Goal: Transaction & Acquisition: Book appointment/travel/reservation

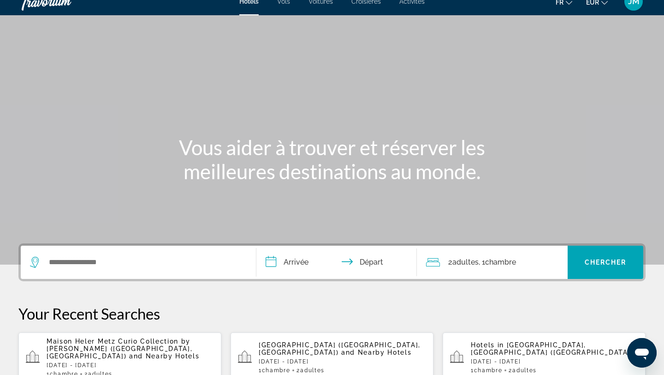
scroll to position [13, 0]
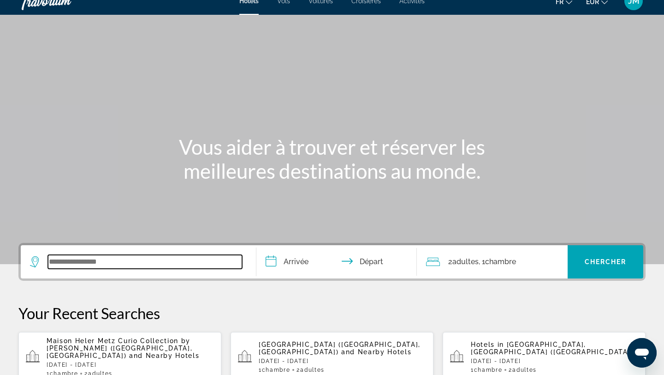
click at [125, 262] on input "Search widget" at bounding box center [145, 262] width 194 height 14
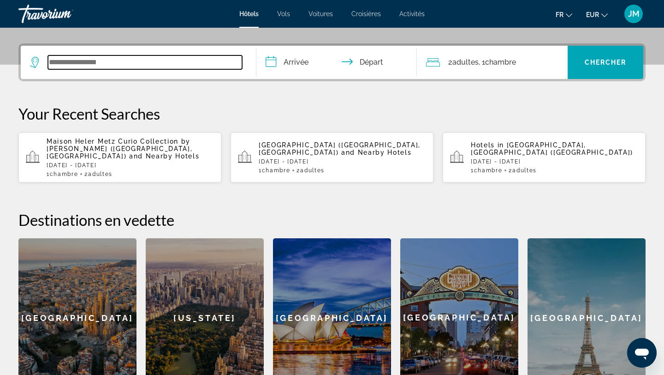
scroll to position [226, 0]
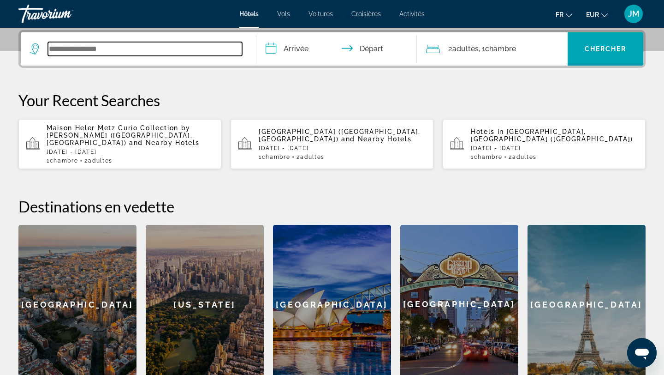
click at [145, 51] on input "Search widget" at bounding box center [145, 49] width 194 height 14
type input "*"
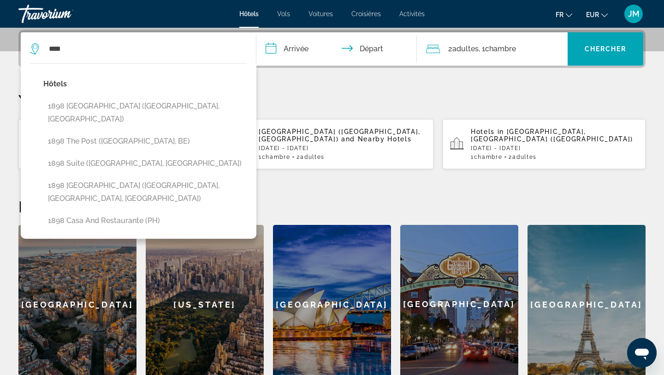
click at [139, 118] on div "Hôtels 1898 [GEOGRAPHIC_DATA] ([GEOGRAPHIC_DATA], [GEOGRAPHIC_DATA]) 1898 The P…" at bounding box center [145, 155] width 204 height 156
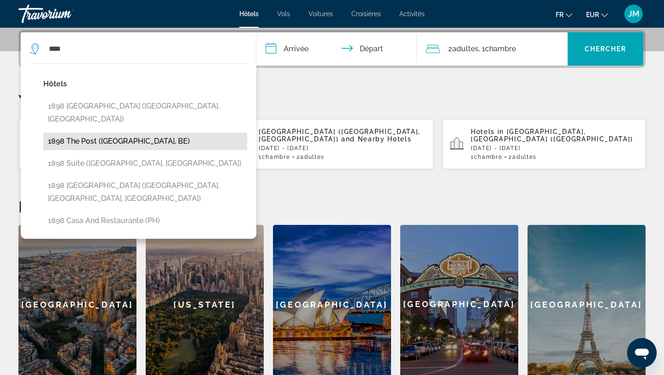
click at [137, 132] on button "1898 The Post ([GEOGRAPHIC_DATA], BE)" at bounding box center [145, 141] width 204 height 18
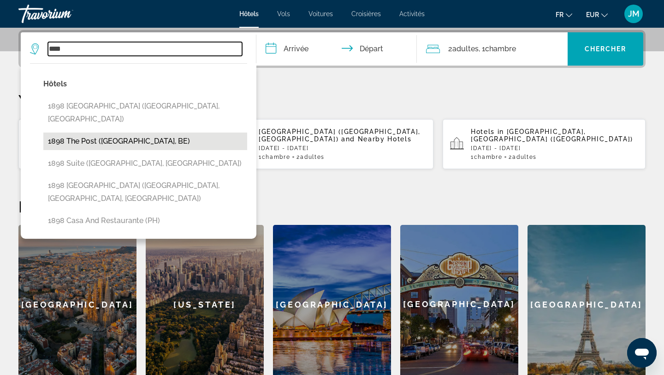
type input "**********"
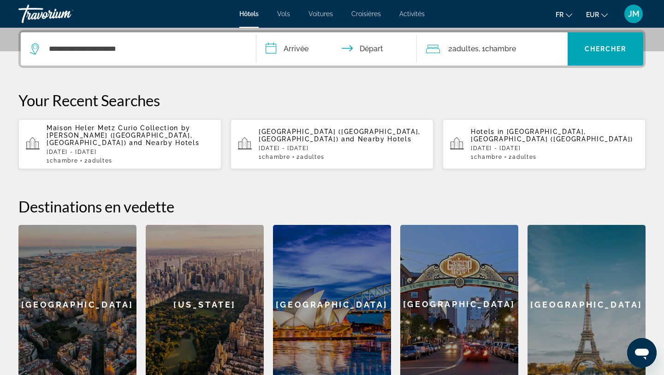
click at [308, 47] on input "**********" at bounding box center [338, 50] width 164 height 36
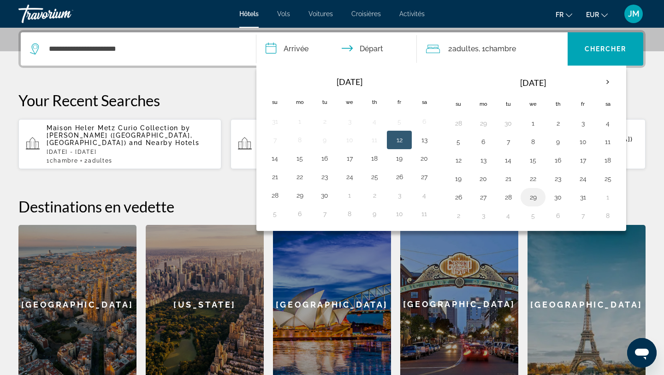
click at [535, 195] on button "29" at bounding box center [533, 196] width 15 height 13
click at [607, 85] on th "Next month" at bounding box center [607, 82] width 25 height 20
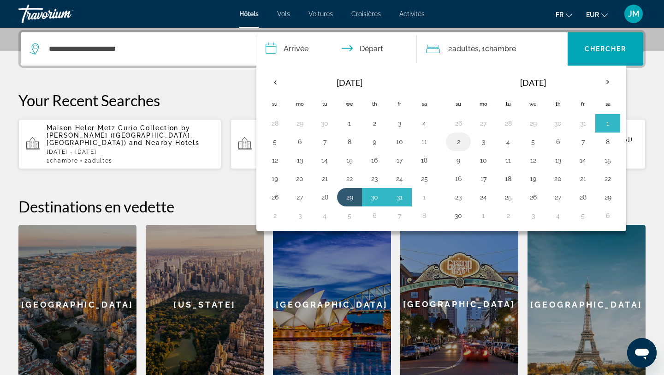
click at [460, 137] on button "2" at bounding box center [458, 141] width 15 height 13
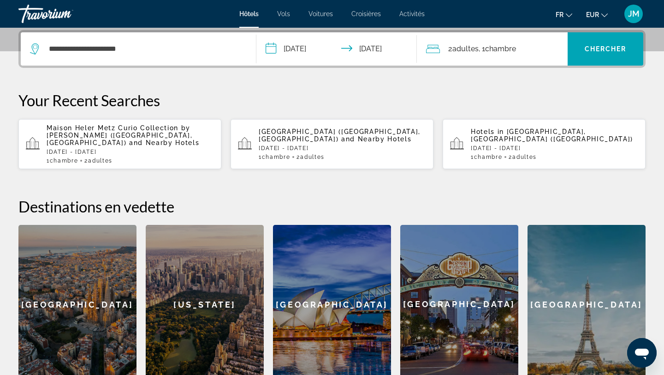
click at [344, 40] on input "**********" at bounding box center [338, 50] width 164 height 36
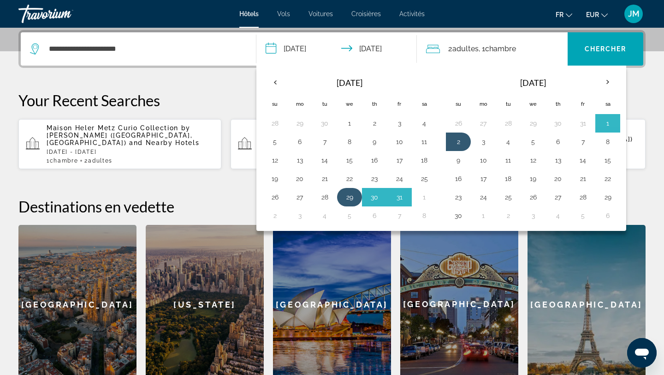
click at [350, 196] on button "29" at bounding box center [349, 196] width 15 height 13
click at [398, 197] on button "31" at bounding box center [399, 196] width 15 height 13
type input "**********"
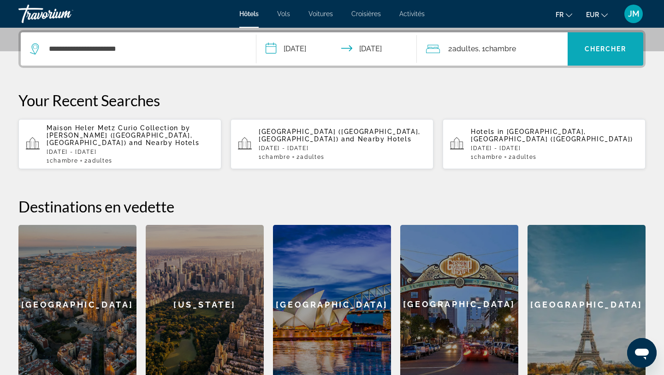
click at [607, 52] on span "Chercher" at bounding box center [606, 48] width 42 height 7
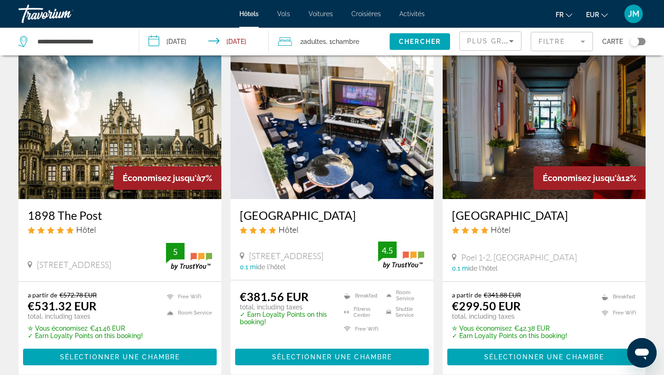
scroll to position [38, 0]
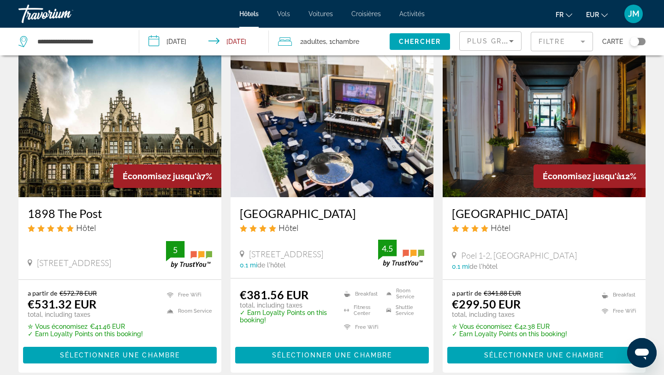
click at [82, 140] on img "Main content" at bounding box center [119, 123] width 203 height 148
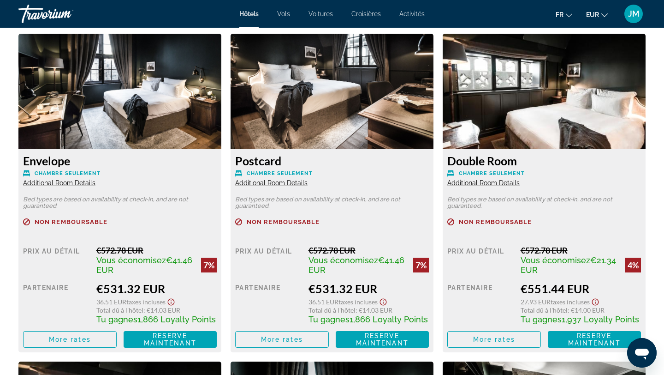
scroll to position [1278, 0]
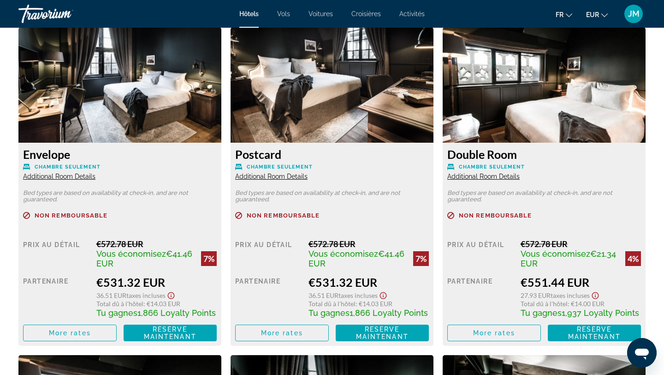
click at [62, 178] on span "Additional Room Details" at bounding box center [59, 175] width 72 height 7
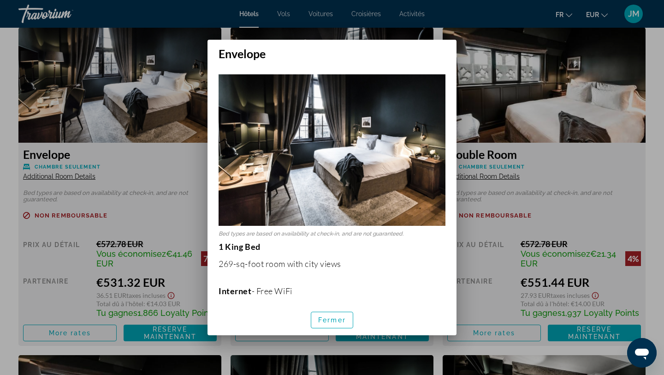
scroll to position [0, 0]
click at [339, 316] on span "Fermer" at bounding box center [332, 319] width 28 height 7
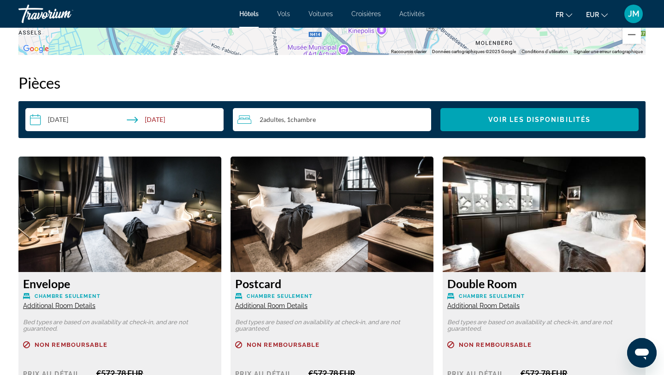
scroll to position [1059, 0]
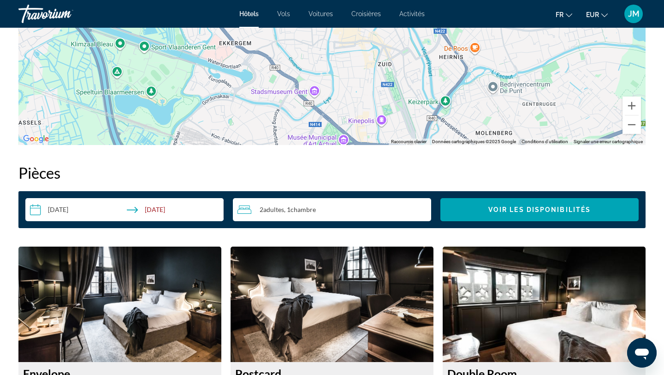
click at [632, 21] on div "JM" at bounding box center [633, 14] width 18 height 18
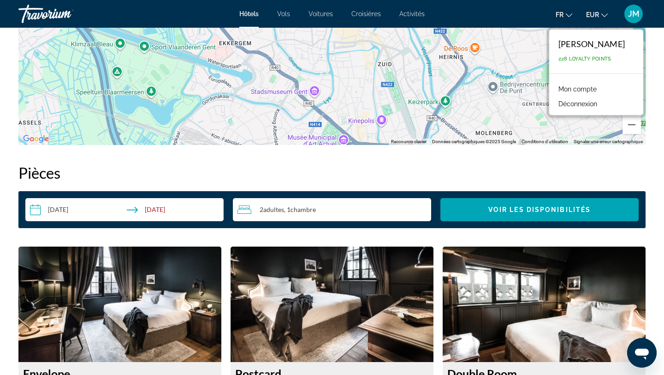
click at [587, 90] on link "Mon compte" at bounding box center [578, 89] width 48 height 12
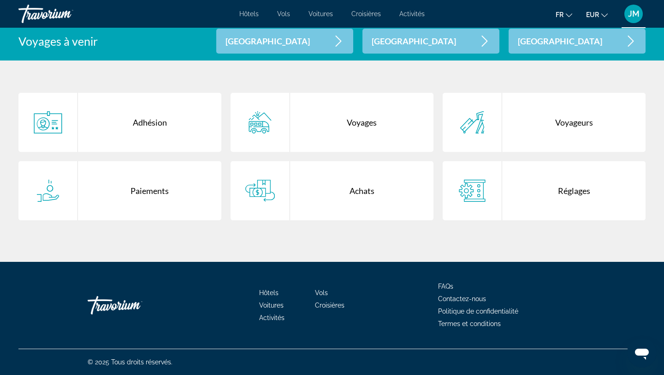
scroll to position [184, 0]
click at [289, 190] on div "Main content" at bounding box center [260, 190] width 59 height 59
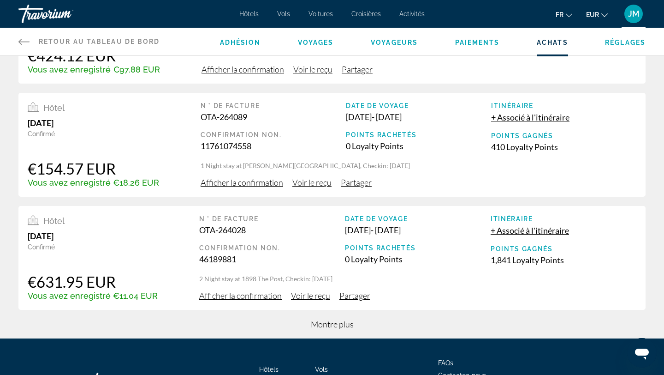
scroll to position [315, 0]
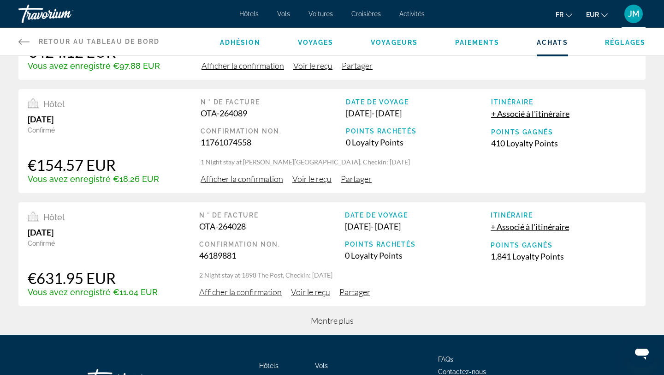
click at [336, 322] on span "Montre plus" at bounding box center [332, 320] width 43 height 10
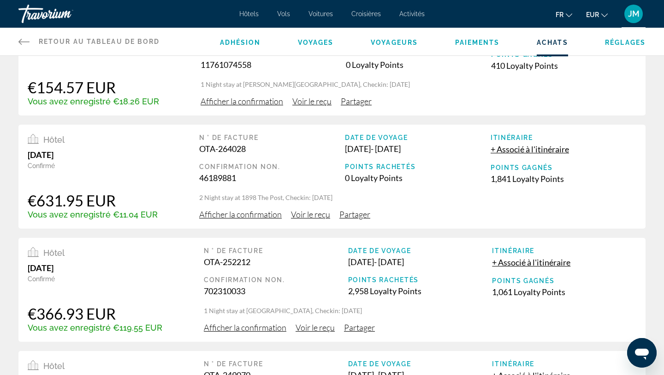
scroll to position [402, 0]
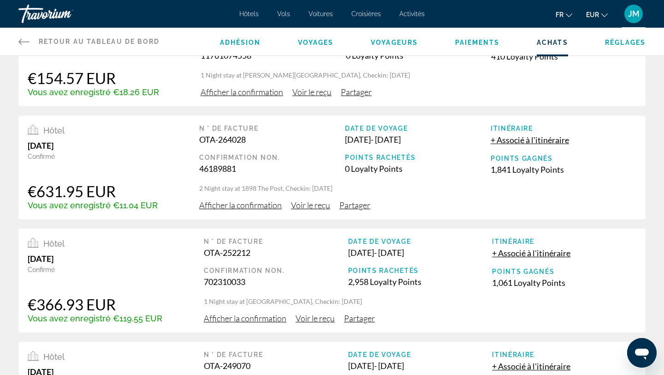
click at [254, 205] on span "Afficher la confirmation" at bounding box center [240, 205] width 83 height 10
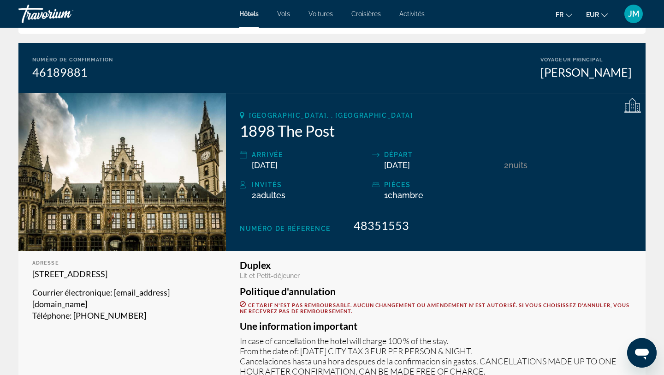
scroll to position [49, 0]
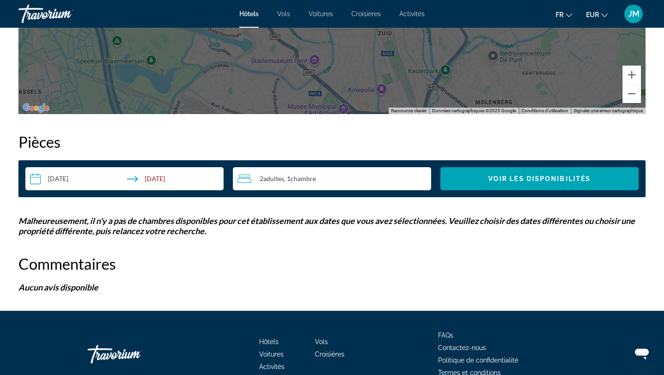
scroll to position [1139, 0]
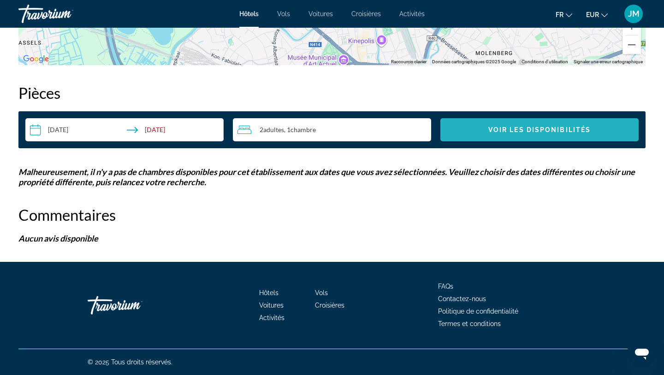
click at [538, 134] on span "Search widget" at bounding box center [539, 130] width 198 height 22
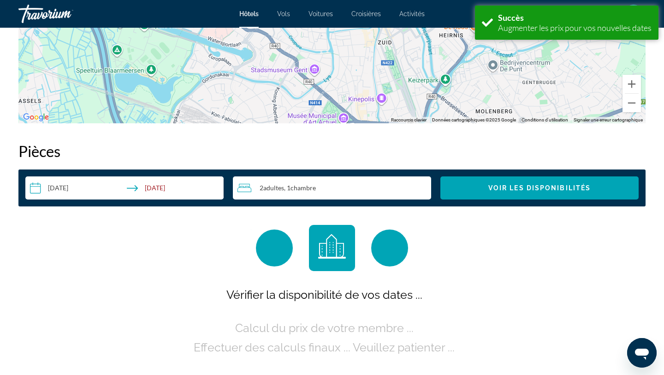
scroll to position [1167, 0]
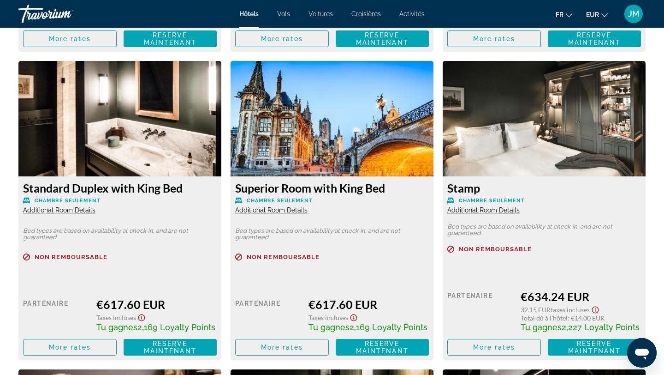
scroll to position [1886, 0]
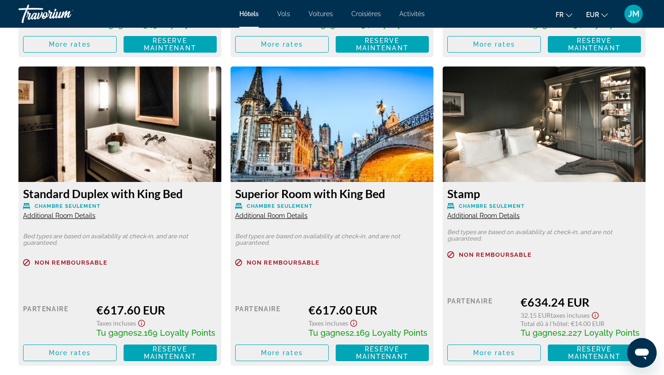
click at [77, 211] on div "Standard Duplex with King Bed Chambre seulement Additional Room Details" at bounding box center [120, 202] width 194 height 33
click at [77, 213] on span "Additional Room Details" at bounding box center [59, 215] width 72 height 7
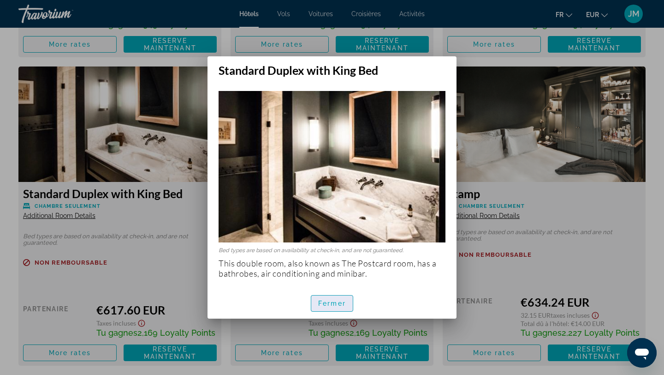
click at [338, 302] on span "Fermer" at bounding box center [332, 302] width 28 height 7
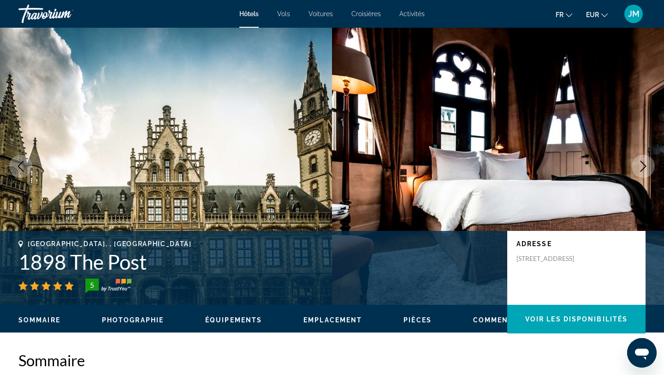
scroll to position [1886, 0]
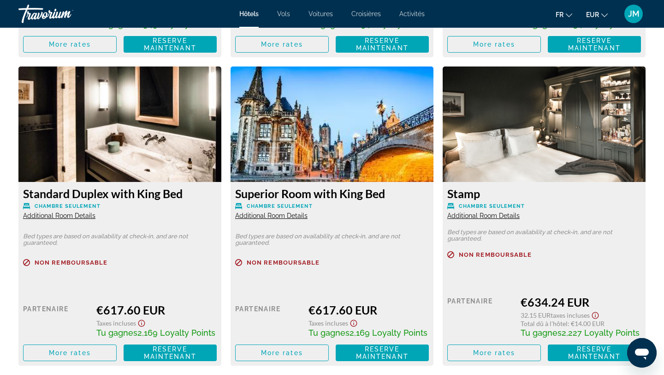
click at [84, 215] on span "Additional Room Details" at bounding box center [59, 215] width 72 height 7
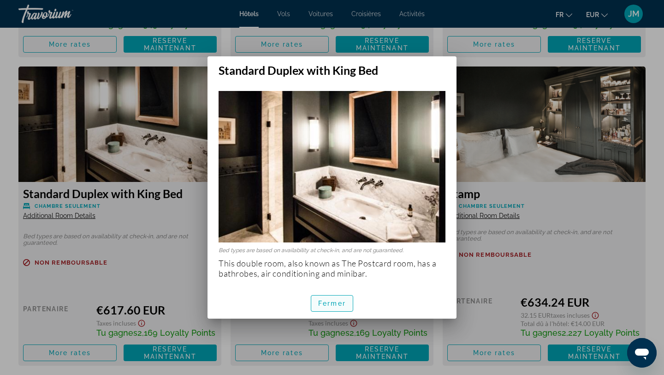
click at [327, 303] on span "Fermer" at bounding box center [332, 302] width 28 height 7
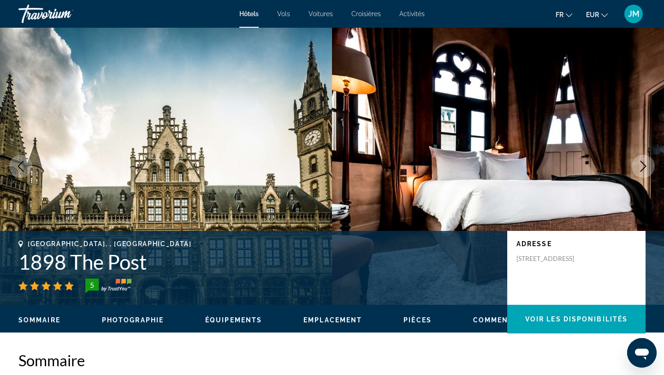
scroll to position [1886, 0]
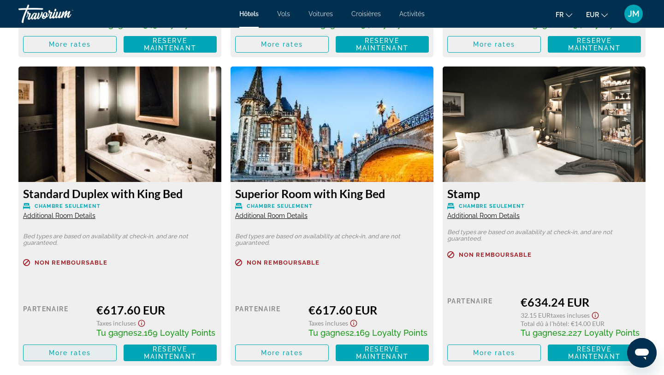
click at [70, 352] on span "More rates" at bounding box center [70, 352] width 42 height 7
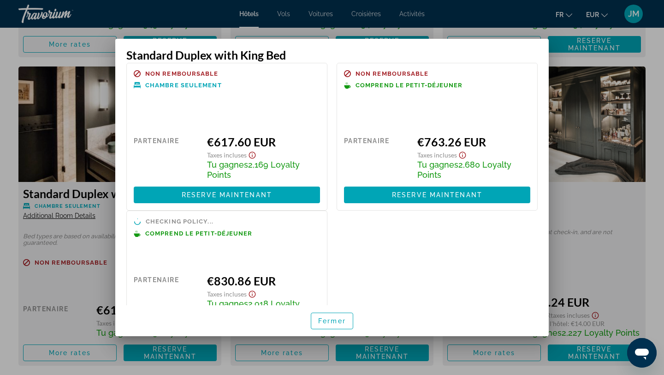
scroll to position [0, 0]
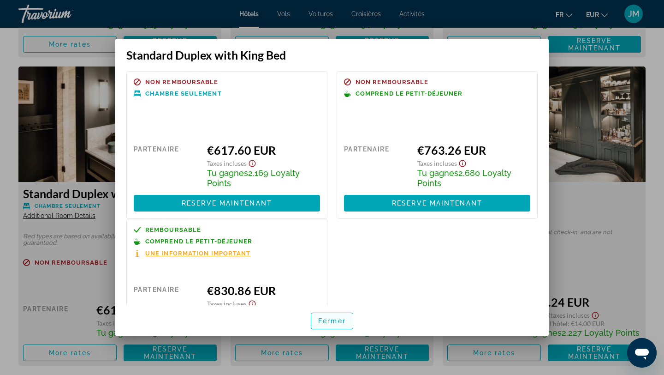
click at [343, 320] on span "Fermer" at bounding box center [332, 320] width 28 height 7
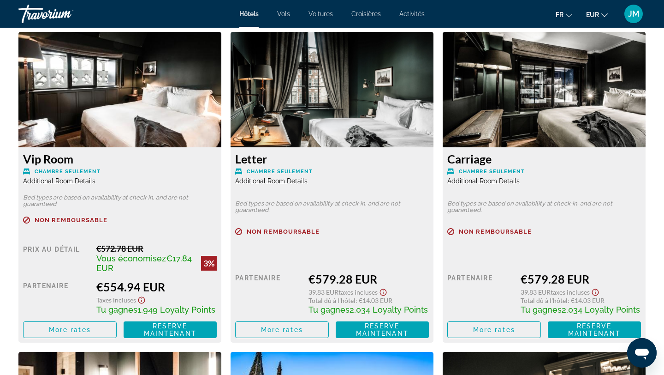
scroll to position [1599, 0]
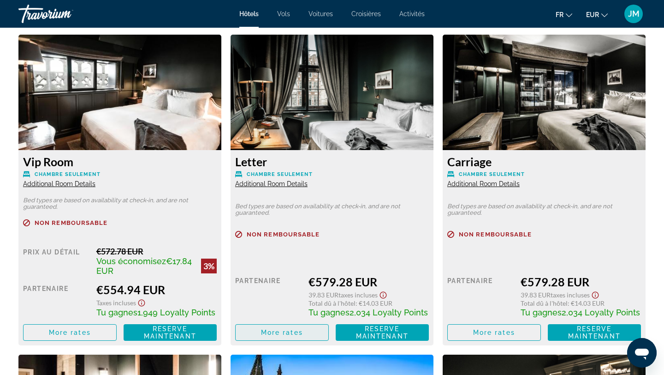
click at [292, 329] on span "More rates" at bounding box center [282, 331] width 42 height 7
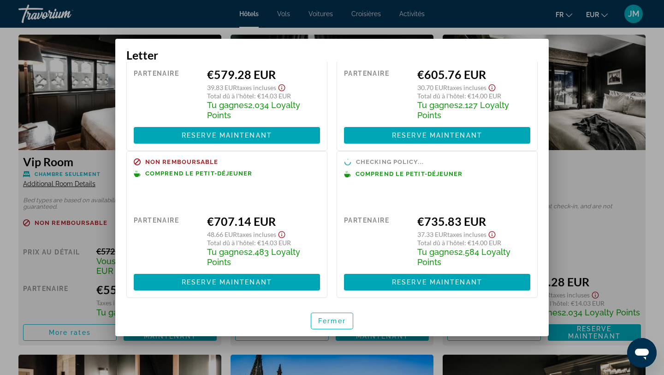
scroll to position [77, 0]
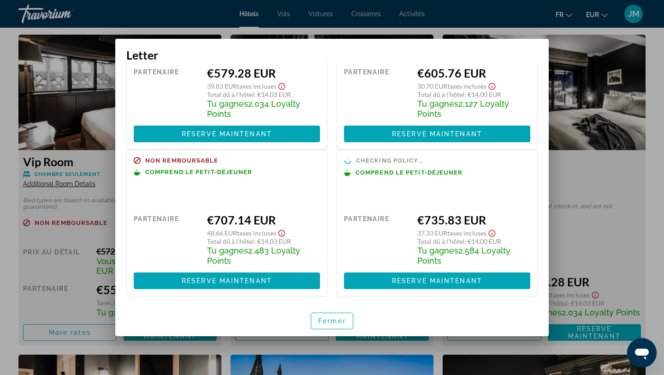
click at [72, 208] on div at bounding box center [332, 187] width 664 height 375
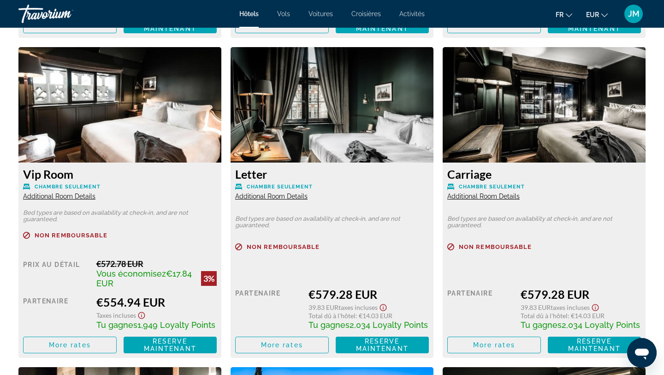
scroll to position [1604, 0]
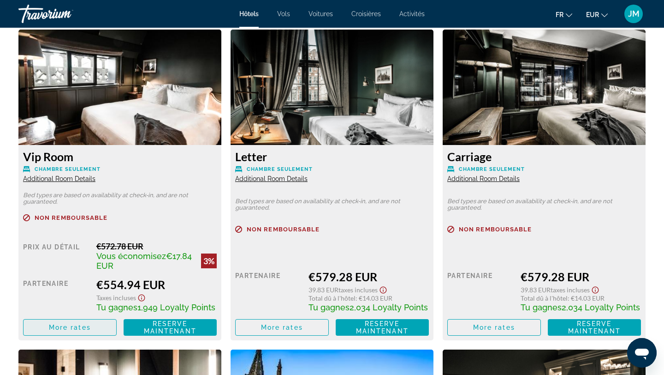
click at [71, 328] on span "More rates" at bounding box center [70, 326] width 42 height 7
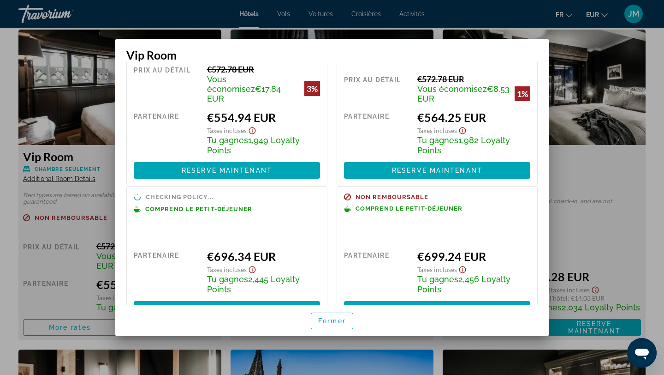
scroll to position [65, 0]
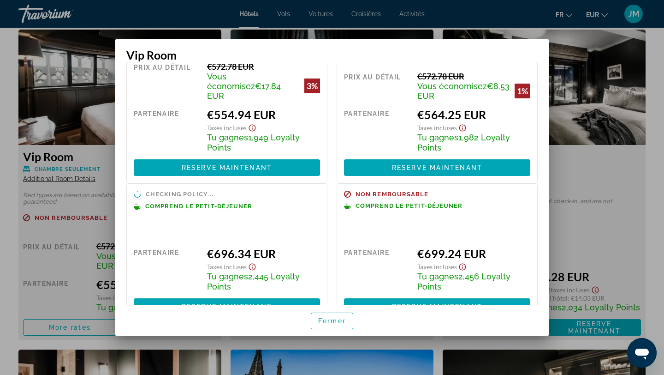
click at [58, 221] on div at bounding box center [332, 187] width 664 height 375
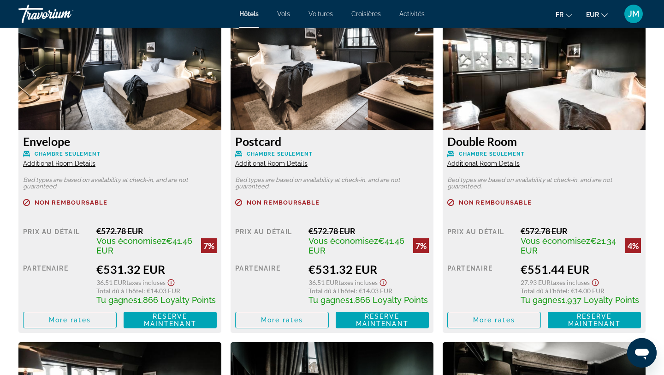
scroll to position [1292, 0]
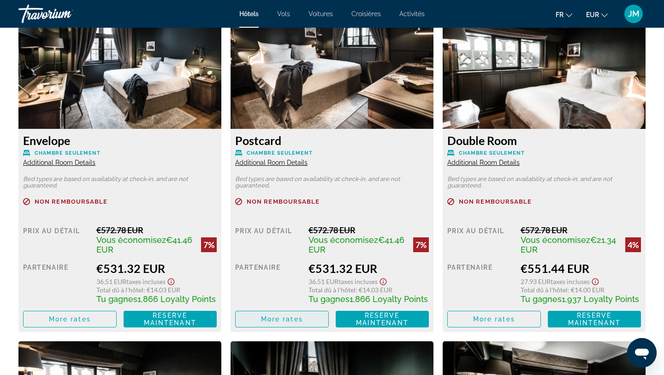
click at [275, 321] on span "More rates" at bounding box center [282, 318] width 42 height 7
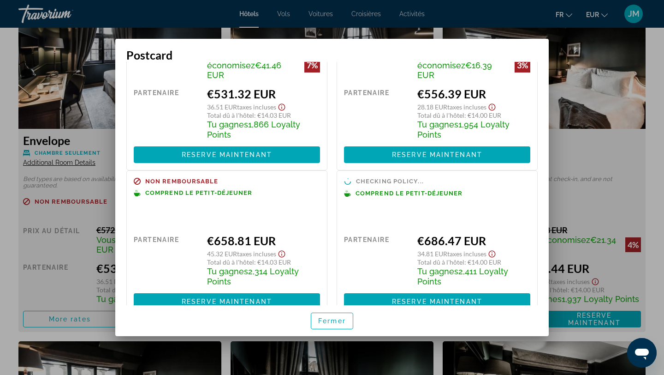
scroll to position [97, 0]
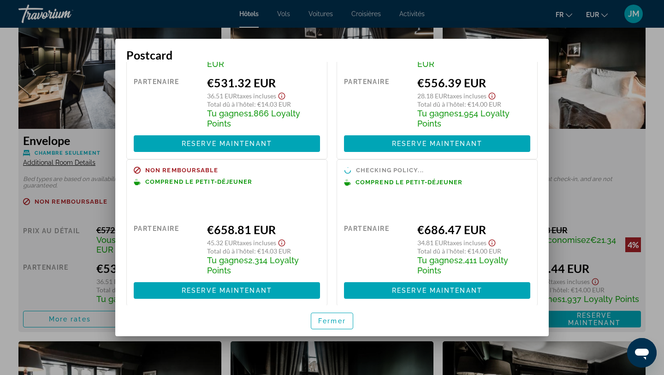
click at [92, 203] on div at bounding box center [332, 187] width 664 height 375
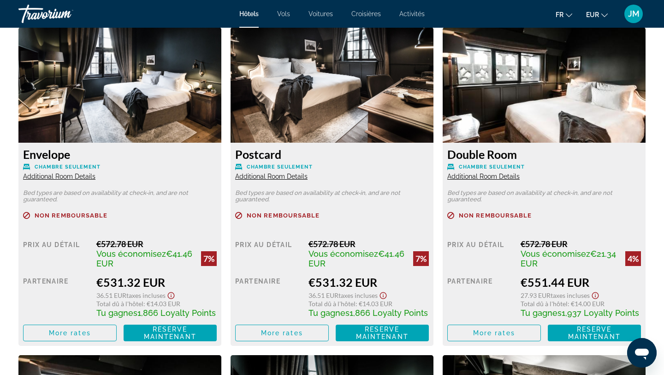
scroll to position [1280, 0]
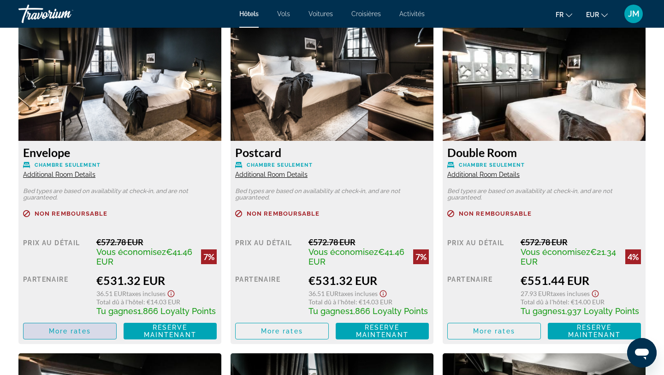
click at [75, 326] on span "Main content" at bounding box center [70, 331] width 93 height 22
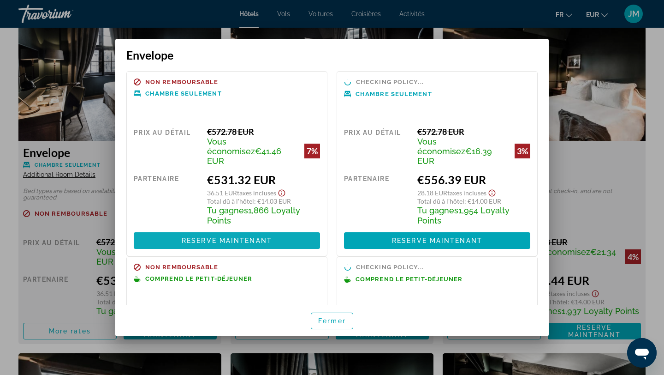
scroll to position [97, 0]
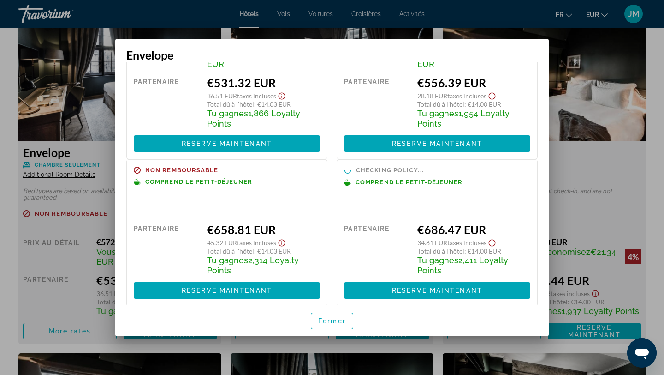
click at [54, 247] on div at bounding box center [332, 187] width 664 height 375
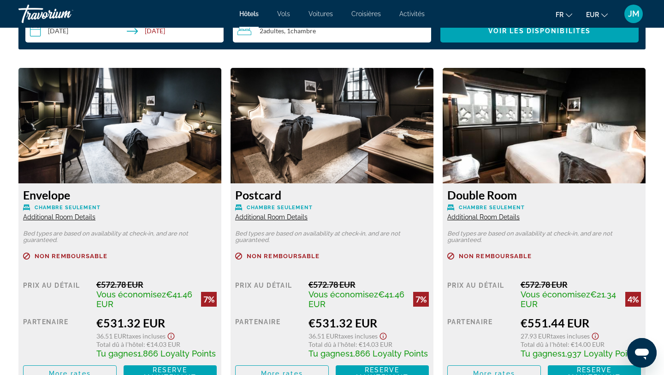
scroll to position [1237, 0]
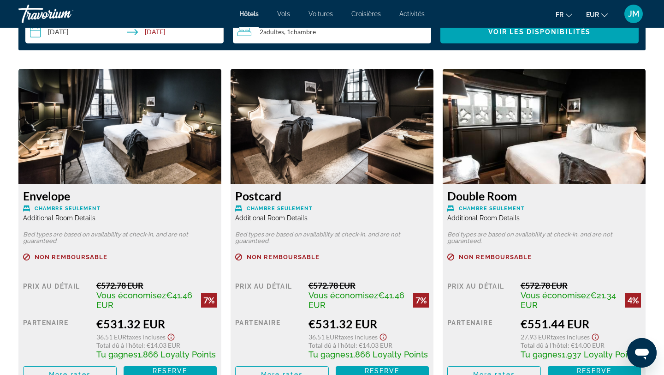
click at [637, 16] on span "JM" at bounding box center [634, 13] width 12 height 9
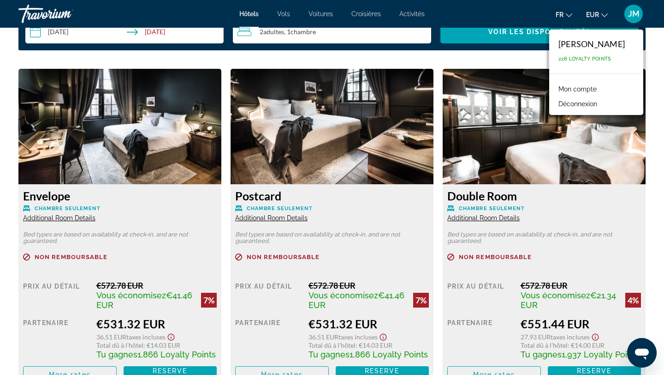
click at [601, 86] on link "Mon compte" at bounding box center [578, 89] width 48 height 12
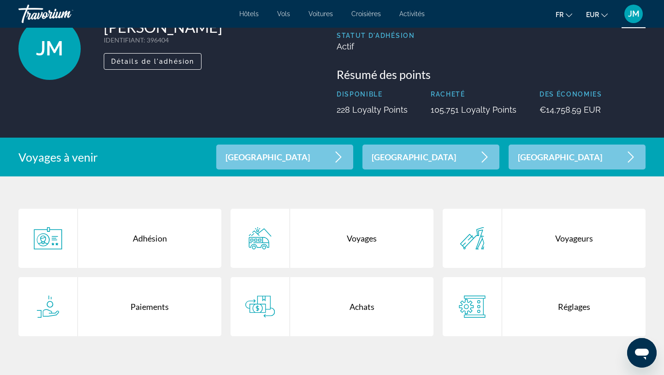
scroll to position [158, 0]
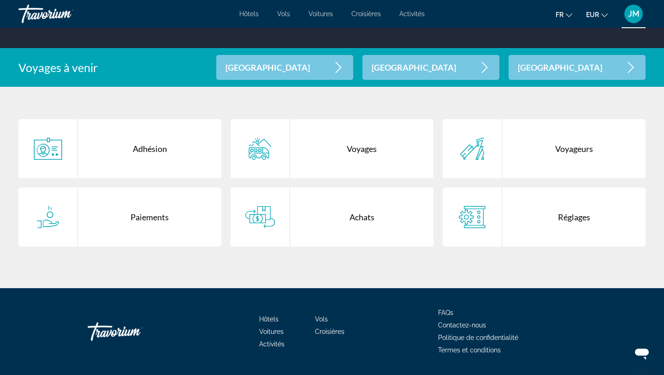
click at [283, 209] on div "Main content" at bounding box center [260, 216] width 59 height 59
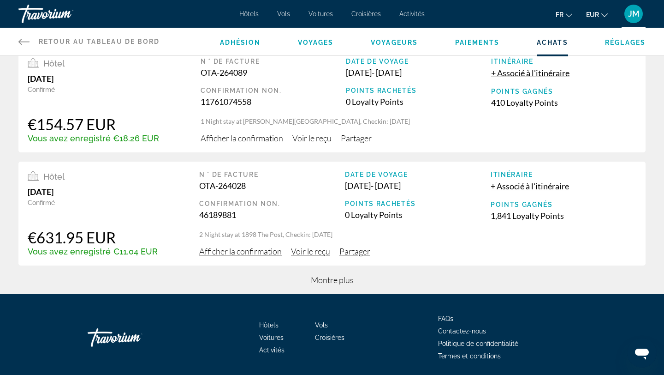
scroll to position [388, 0]
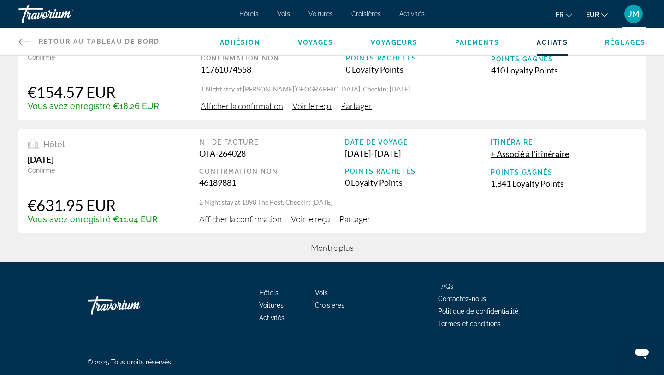
click at [327, 245] on span "Montre plus" at bounding box center [332, 247] width 43 height 10
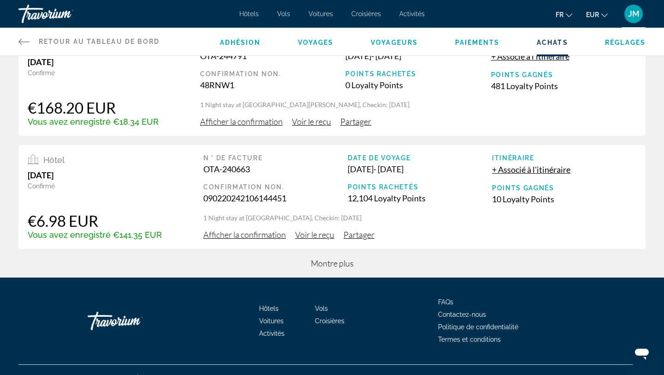
scroll to position [953, 0]
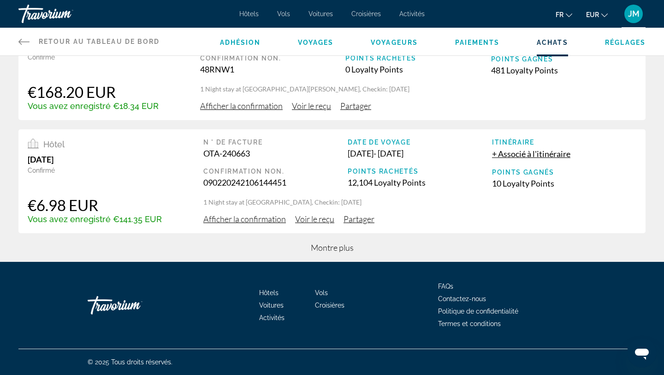
click at [335, 243] on span "Montre plus" at bounding box center [332, 247] width 43 height 10
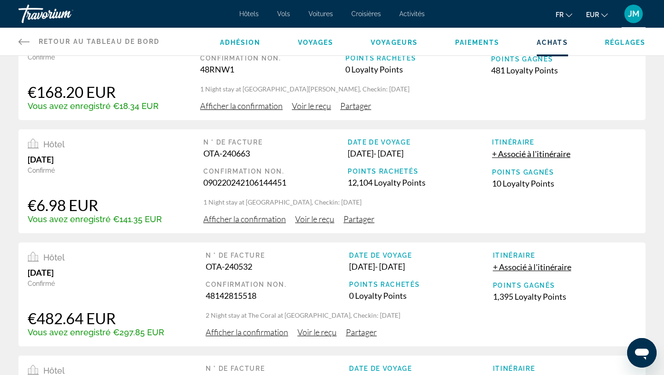
scroll to position [1518, 0]
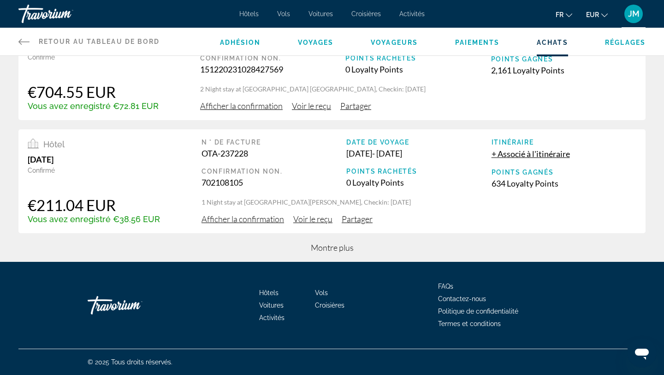
click at [338, 243] on span "Montre plus" at bounding box center [332, 247] width 43 height 10
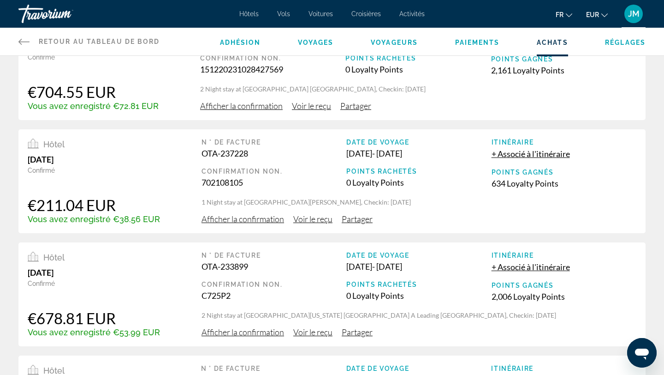
scroll to position [2081, 0]
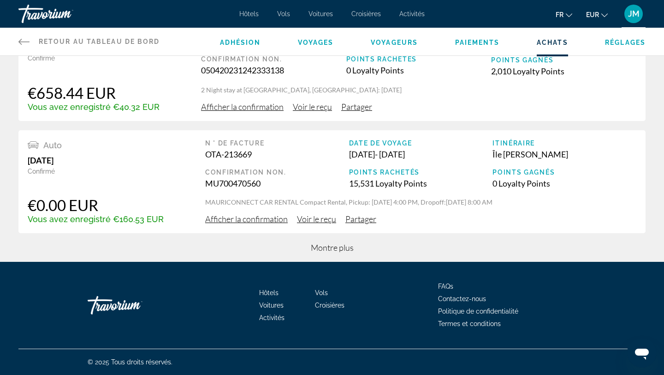
click at [337, 244] on span "Montre plus" at bounding box center [332, 247] width 43 height 10
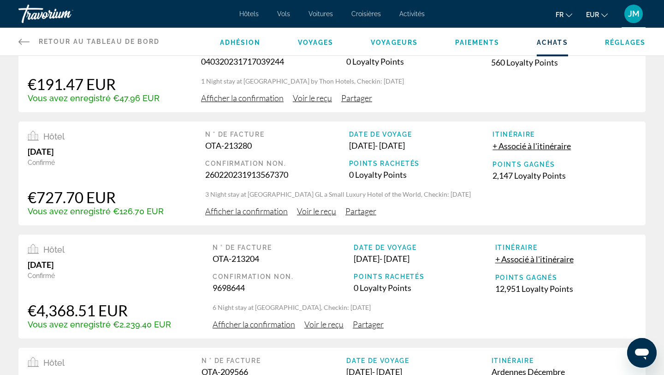
scroll to position [2644, 0]
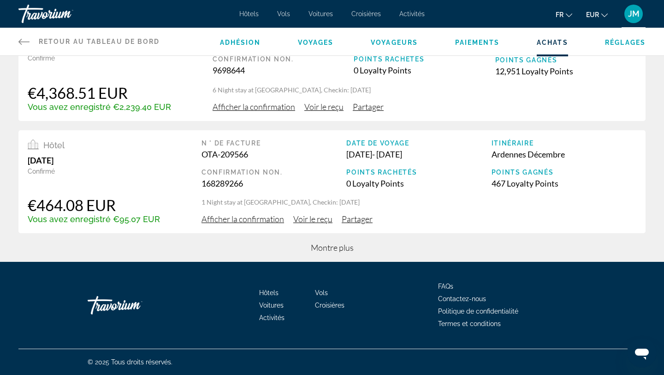
click at [337, 244] on span "Montre plus" at bounding box center [332, 247] width 43 height 10
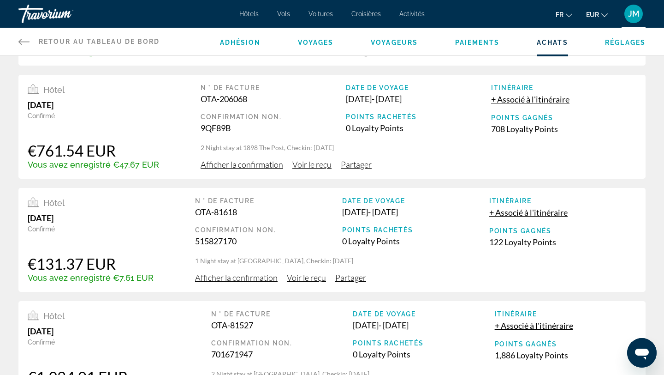
scroll to position [3035, 0]
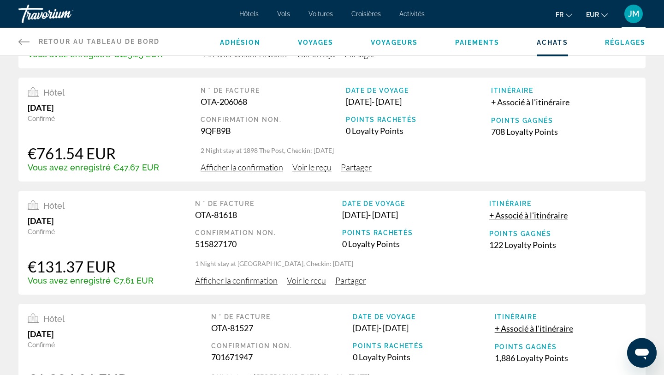
click at [222, 166] on span "Afficher la confirmation" at bounding box center [242, 167] width 83 height 10
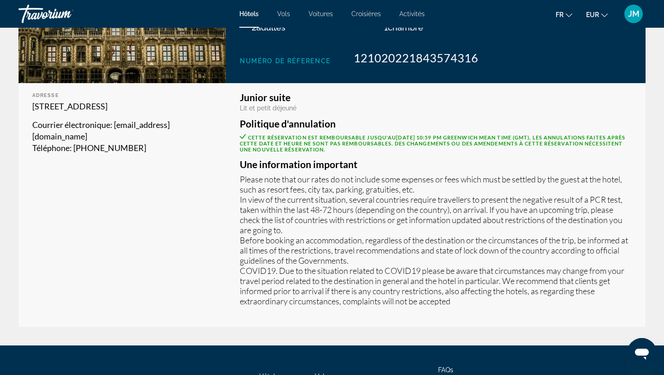
scroll to position [321, 0]
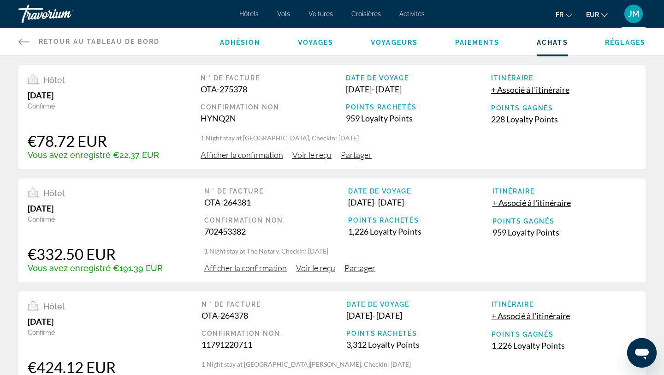
click at [253, 16] on span "Hôtels" at bounding box center [248, 13] width 19 height 7
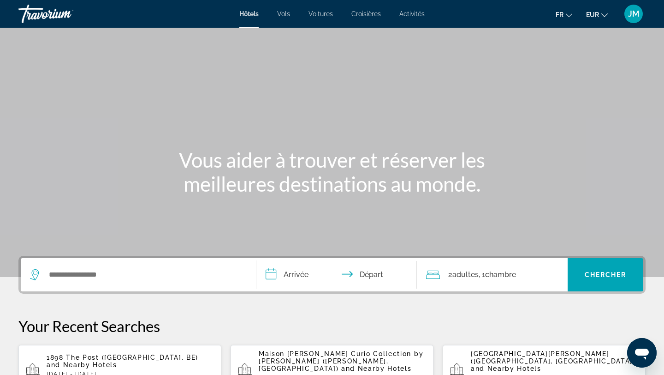
click at [312, 275] on input "**********" at bounding box center [338, 276] width 164 height 36
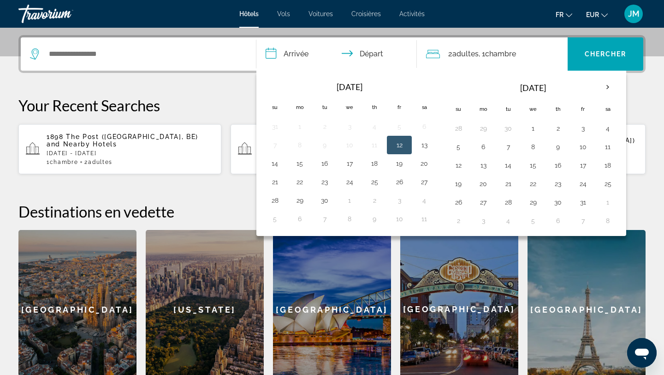
scroll to position [226, 0]
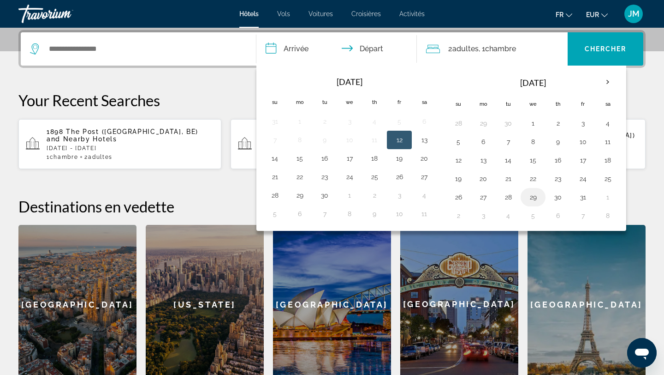
click at [543, 196] on td "29" at bounding box center [533, 197] width 25 height 18
click at [531, 198] on button "29" at bounding box center [533, 196] width 15 height 13
click at [589, 198] on button "31" at bounding box center [583, 196] width 15 height 13
type input "**********"
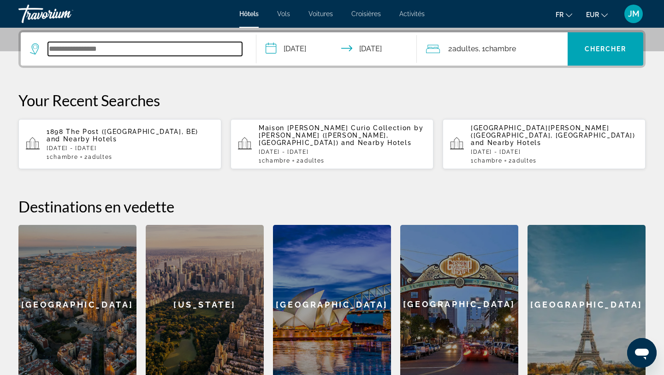
click at [164, 48] on input "Search widget" at bounding box center [145, 49] width 194 height 14
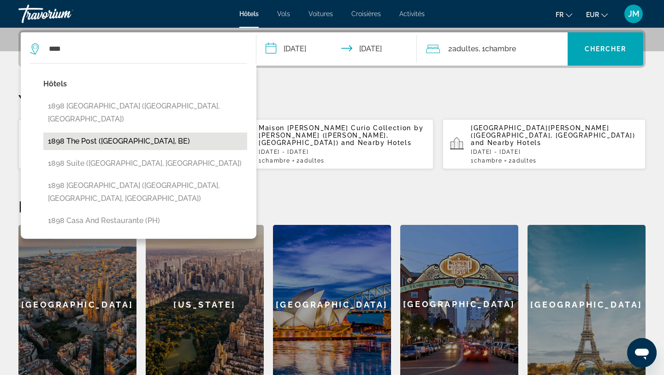
click at [126, 132] on button "1898 The Post ([GEOGRAPHIC_DATA], BE)" at bounding box center [145, 141] width 204 height 18
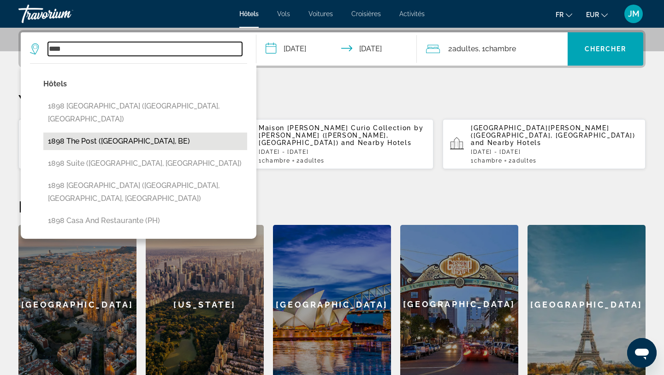
type input "**********"
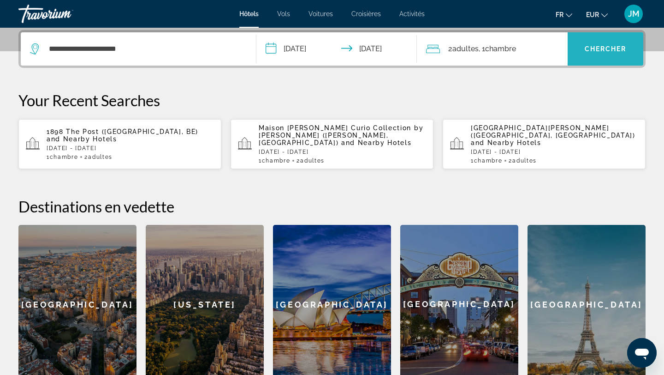
click at [574, 58] on span "Search widget" at bounding box center [606, 49] width 76 height 22
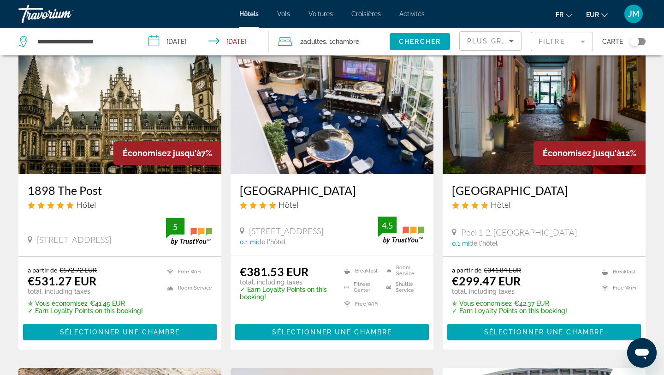
scroll to position [67, 0]
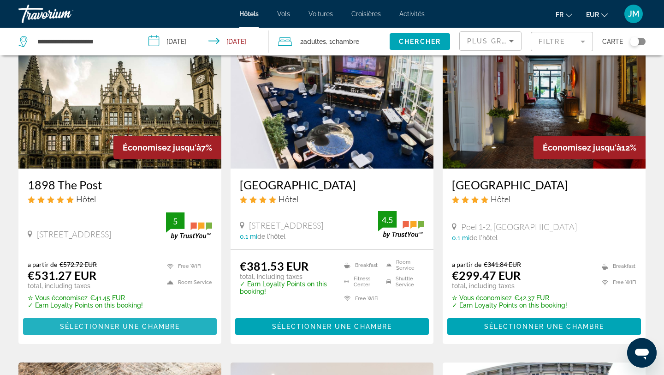
click at [135, 326] on span "Sélectionner une chambre" at bounding box center [120, 325] width 120 height 7
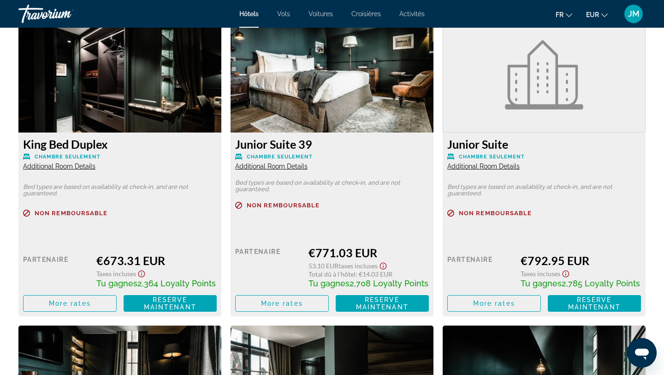
scroll to position [2562, 0]
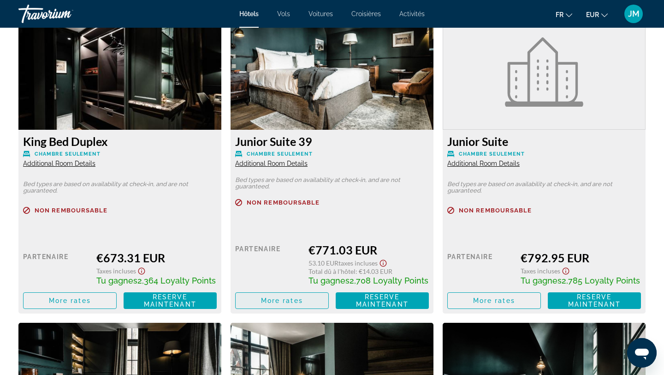
click at [312, 297] on span "Main content" at bounding box center [282, 300] width 93 height 22
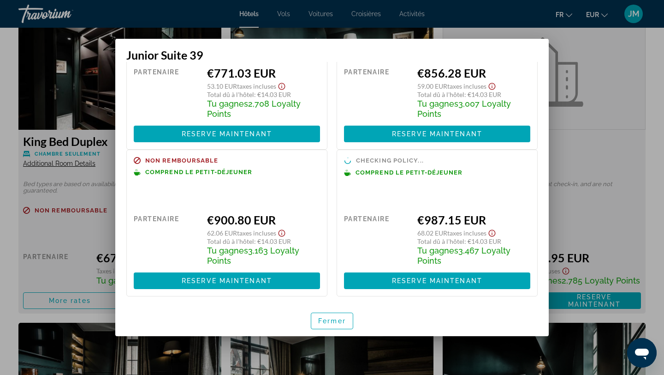
scroll to position [0, 0]
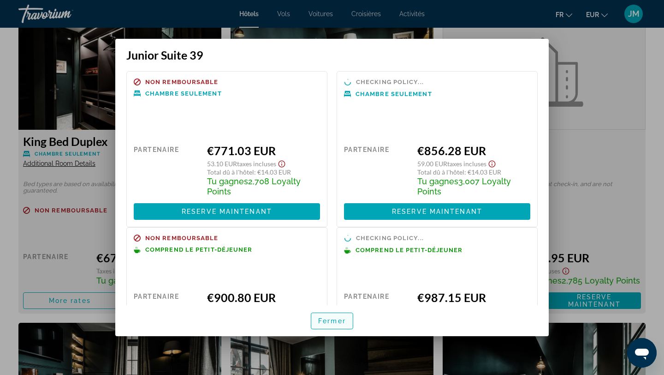
click at [332, 326] on span "button" at bounding box center [332, 320] width 42 height 22
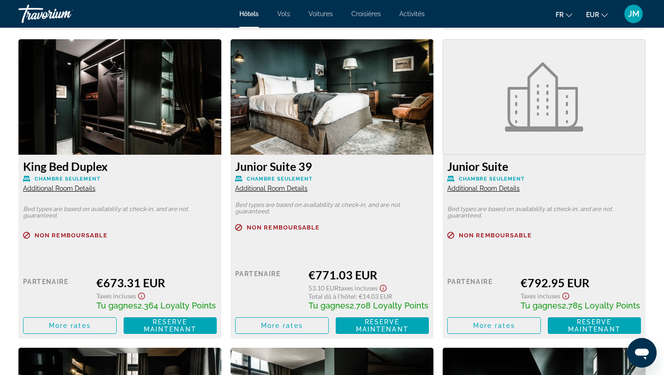
scroll to position [2538, 0]
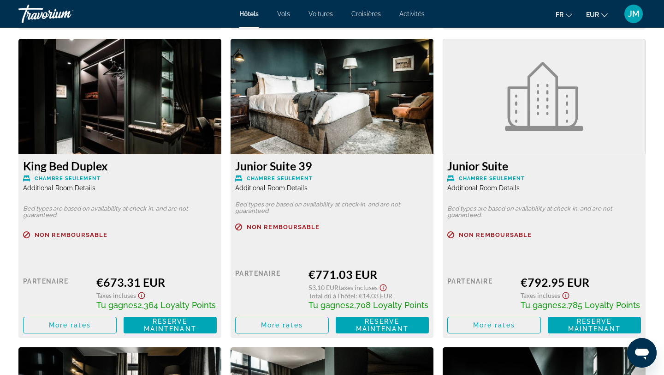
click at [185, 140] on img "Main content" at bounding box center [119, 96] width 203 height 115
click at [130, 124] on img "Main content" at bounding box center [119, 96] width 203 height 115
click at [120, 124] on img "Main content" at bounding box center [119, 96] width 203 height 115
click at [97, 320] on span "Main content" at bounding box center [70, 325] width 93 height 22
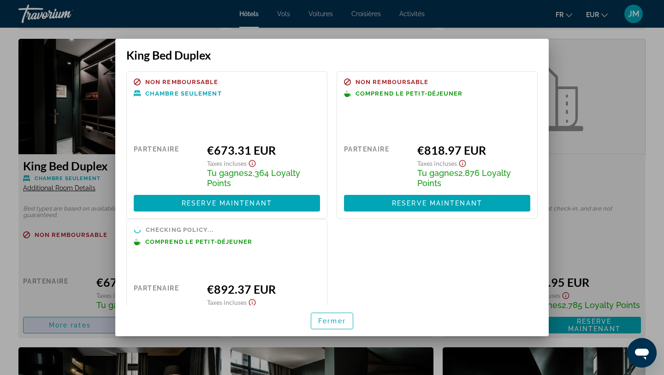
scroll to position [0, 0]
click at [346, 317] on span "button" at bounding box center [332, 320] width 42 height 22
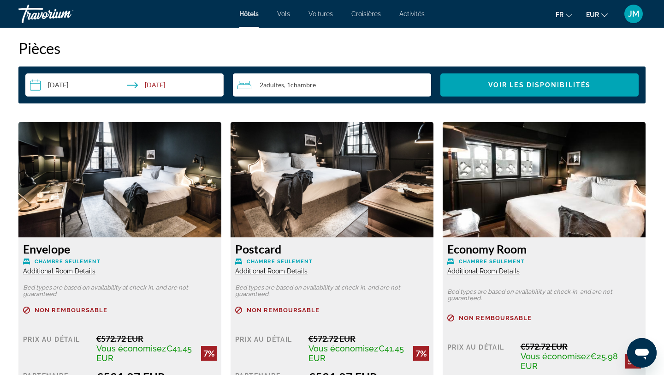
scroll to position [1186, 0]
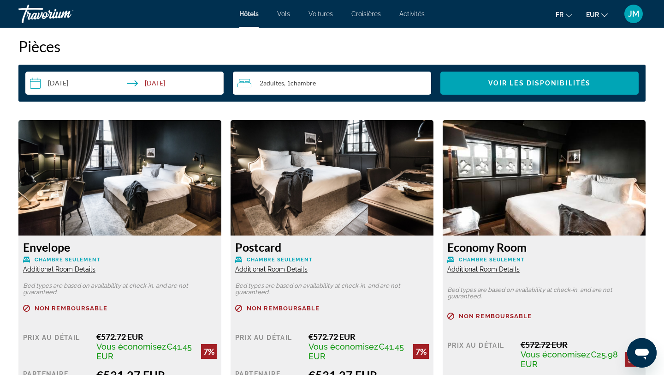
click at [153, 166] on img "Main content" at bounding box center [119, 177] width 203 height 115
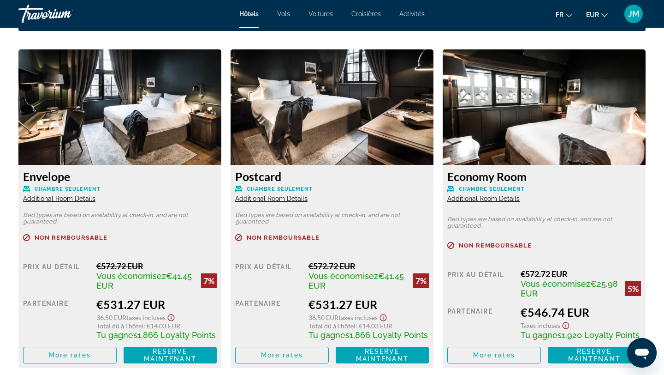
scroll to position [1278, 0]
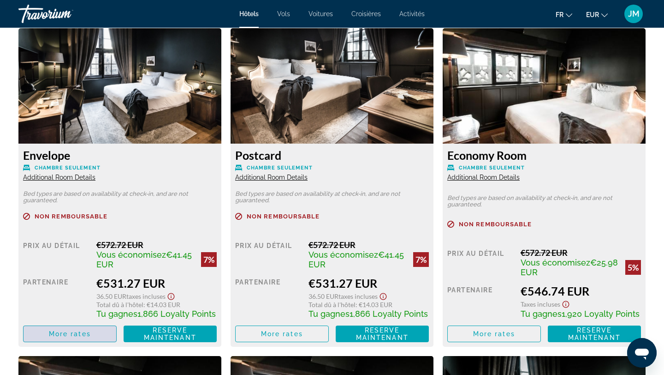
click at [81, 331] on span "More rates" at bounding box center [70, 333] width 42 height 7
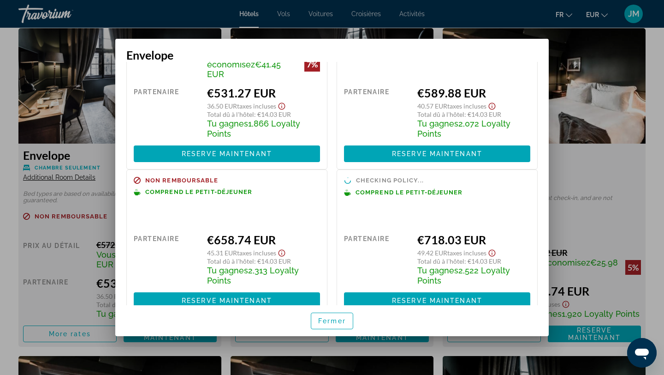
scroll to position [96, 0]
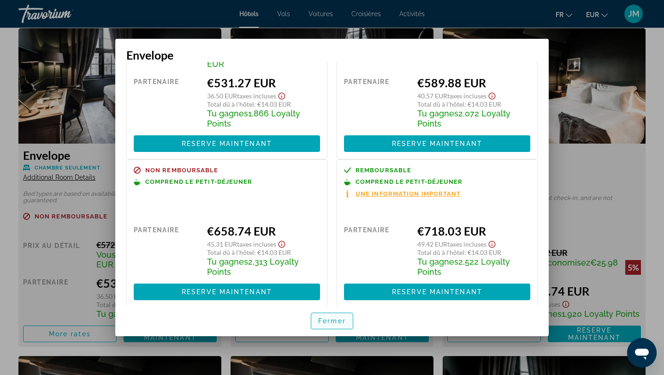
click at [331, 315] on span "button" at bounding box center [332, 320] width 42 height 22
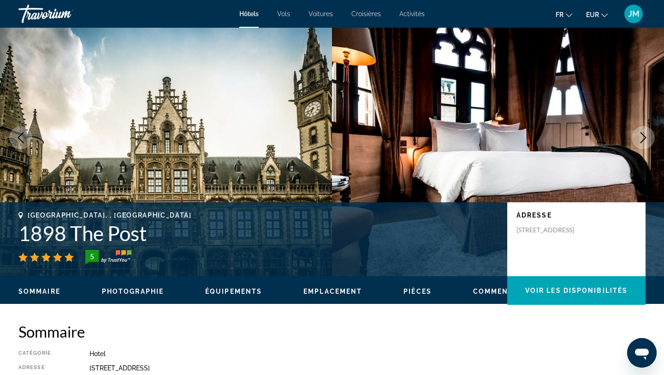
scroll to position [0, 0]
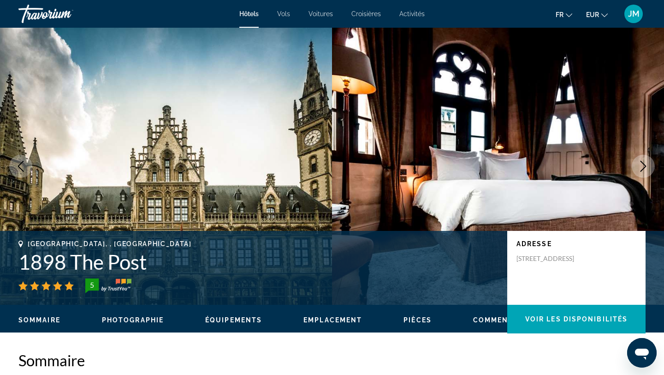
click at [249, 15] on span "Hôtels" at bounding box center [248, 13] width 19 height 7
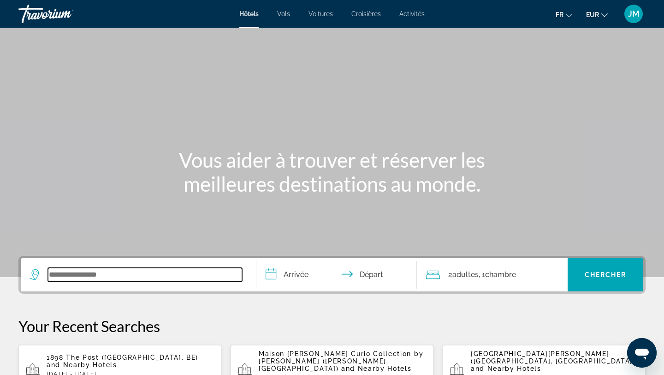
click at [151, 271] on input "Search widget" at bounding box center [145, 275] width 194 height 14
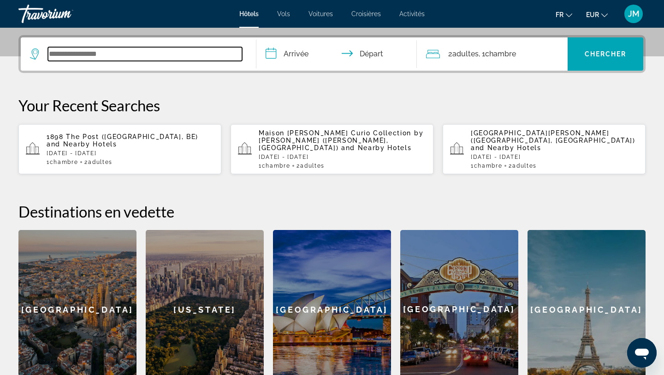
scroll to position [226, 0]
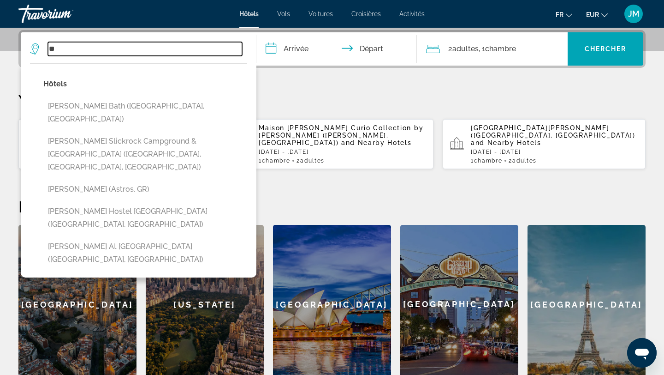
type input "*"
click at [124, 45] on input "Search widget" at bounding box center [145, 49] width 194 height 14
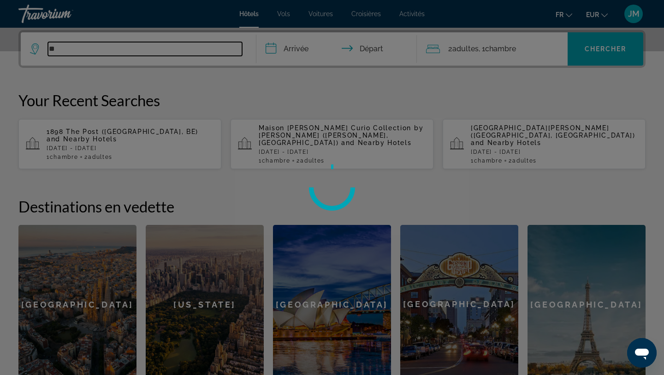
type input "*"
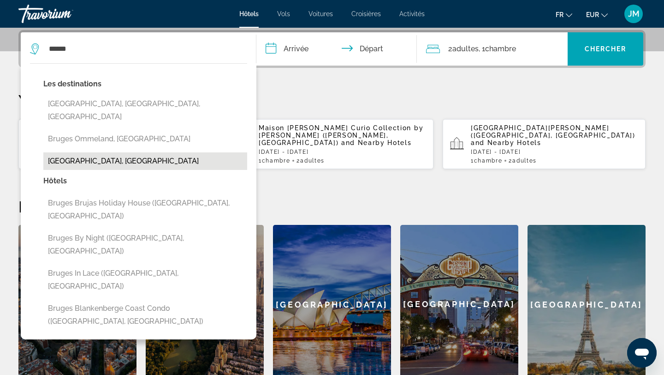
click at [90, 152] on button "Bruges, Belgium" at bounding box center [145, 161] width 204 height 18
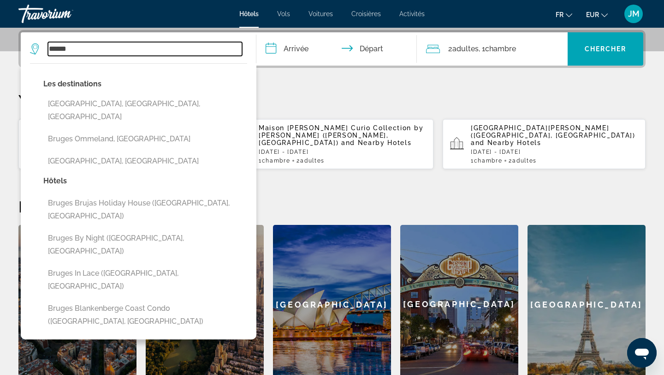
type input "**********"
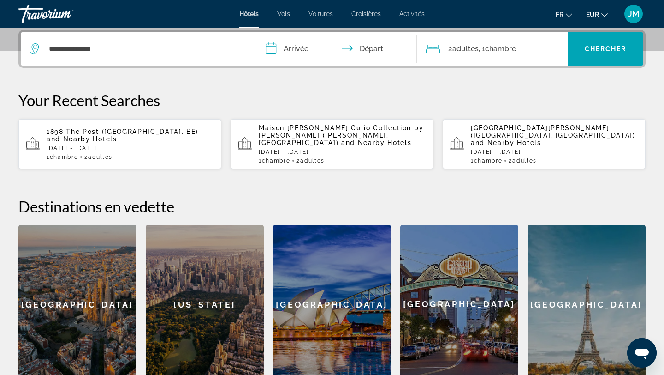
click at [298, 45] on input "**********" at bounding box center [338, 50] width 164 height 36
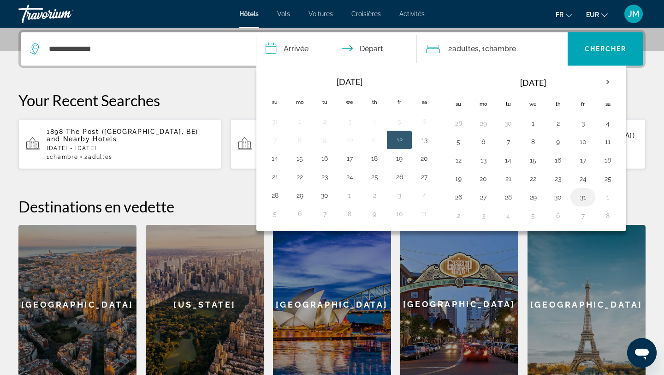
click at [584, 195] on button "31" at bounding box center [583, 196] width 15 height 13
click at [611, 84] on th "Next month" at bounding box center [607, 82] width 25 height 20
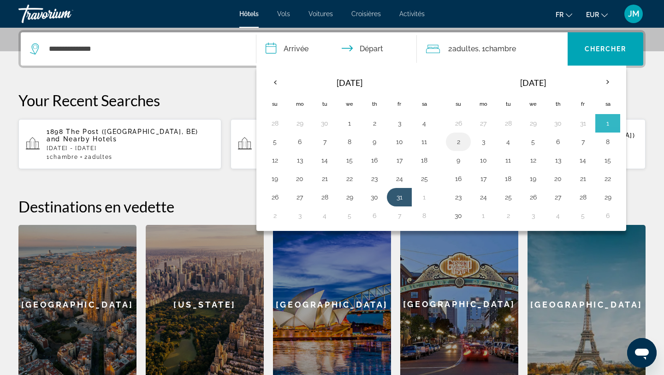
click at [461, 141] on button "2" at bounding box center [458, 141] width 15 height 13
type input "**********"
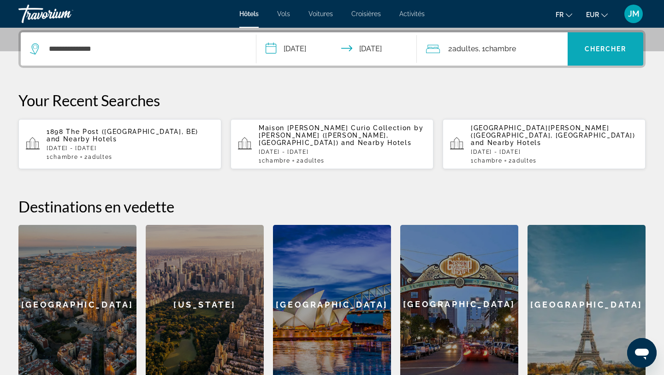
click at [602, 49] on span "Chercher" at bounding box center [606, 48] width 42 height 7
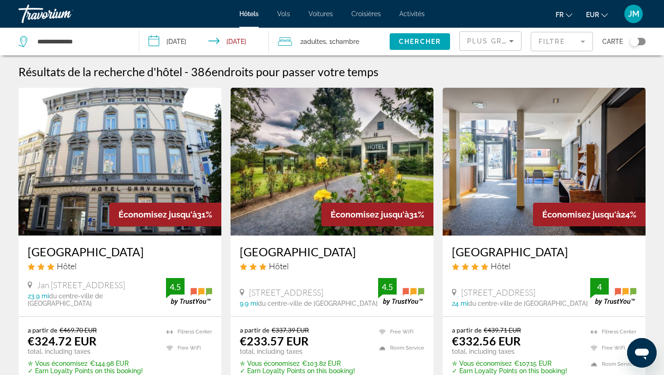
click at [544, 38] on mat-form-field "Filtre" at bounding box center [562, 41] width 62 height 19
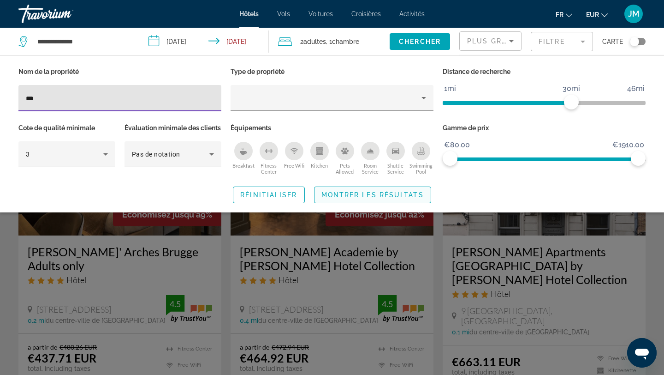
type input "***"
click at [373, 198] on span "Montrer les résultats" at bounding box center [372, 194] width 102 height 7
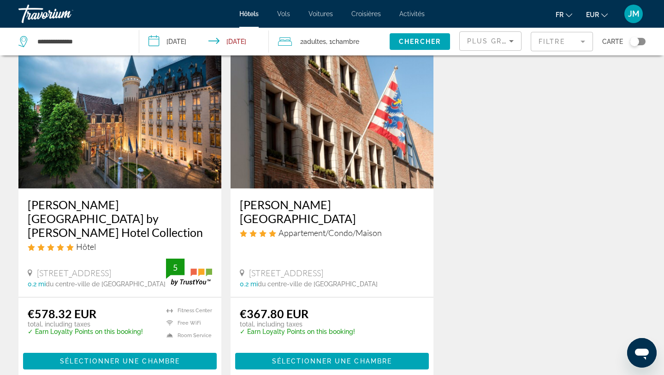
scroll to position [405, 0]
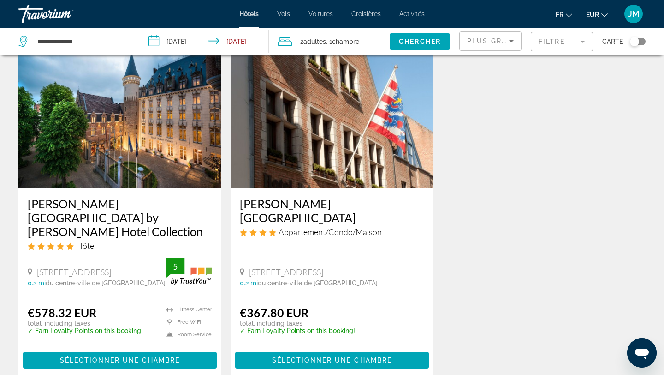
click at [166, 133] on img "Main content" at bounding box center [119, 114] width 203 height 148
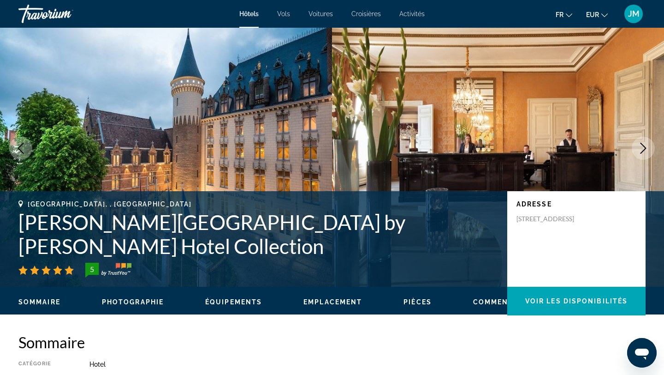
scroll to position [21, 0]
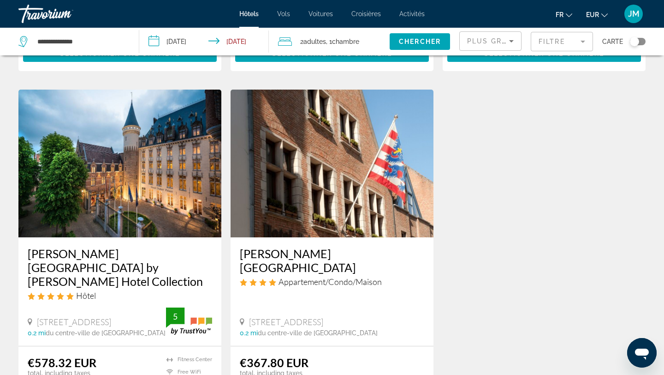
scroll to position [360, 0]
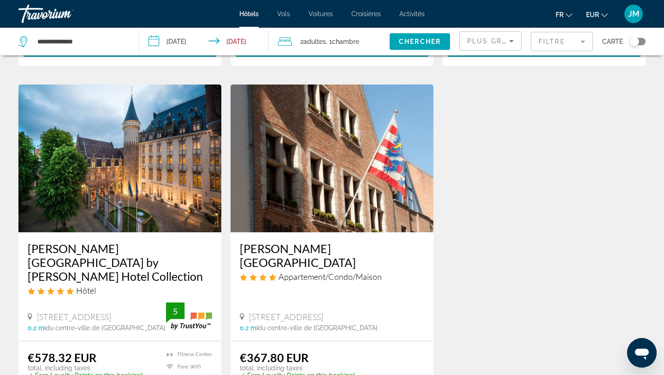
click at [157, 151] on img "Main content" at bounding box center [119, 158] width 203 height 148
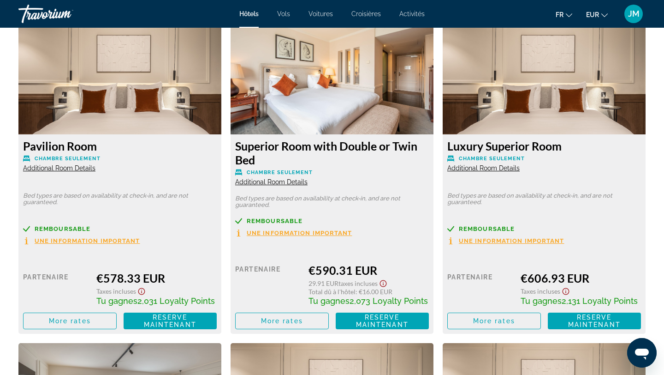
scroll to position [1287, 0]
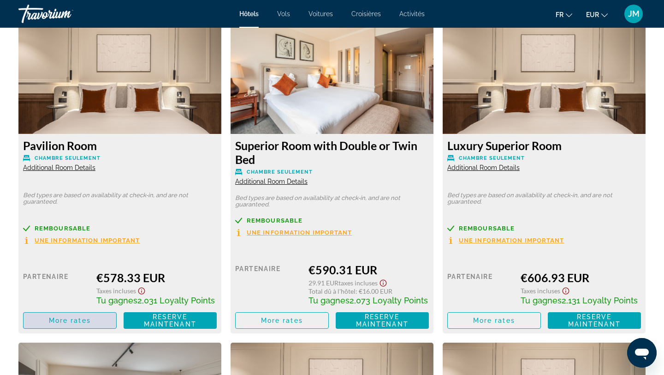
click at [88, 324] on span "Main content" at bounding box center [70, 320] width 93 height 22
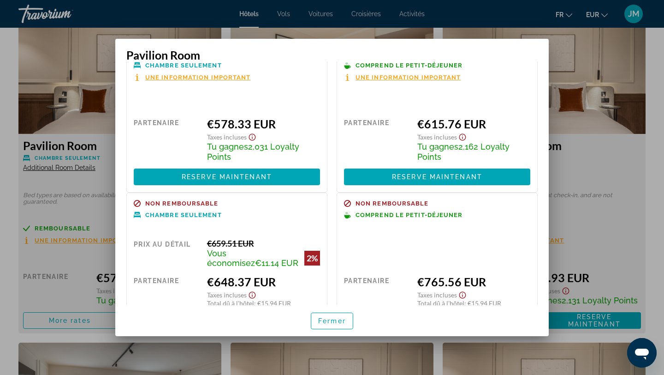
scroll to position [0, 0]
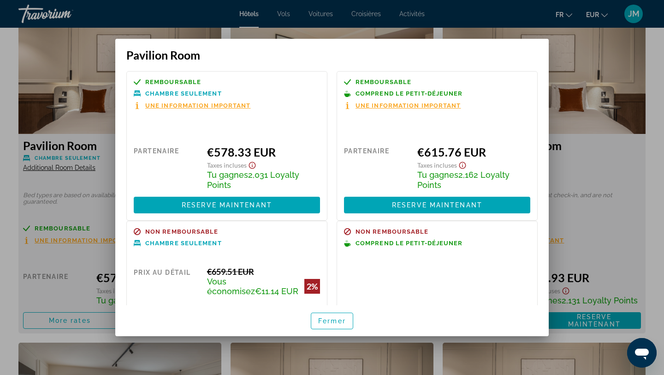
click at [582, 172] on div at bounding box center [332, 187] width 664 height 375
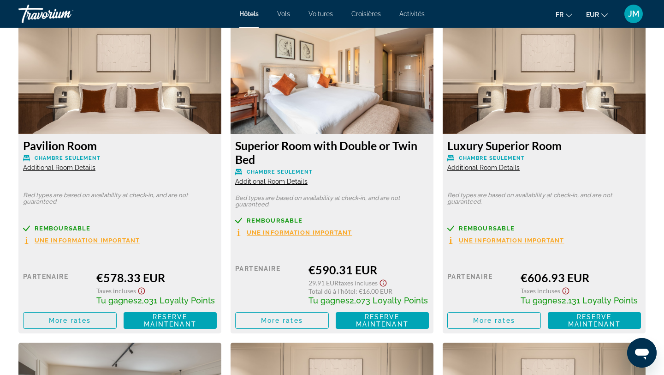
click at [84, 327] on span "Main content" at bounding box center [70, 320] width 93 height 22
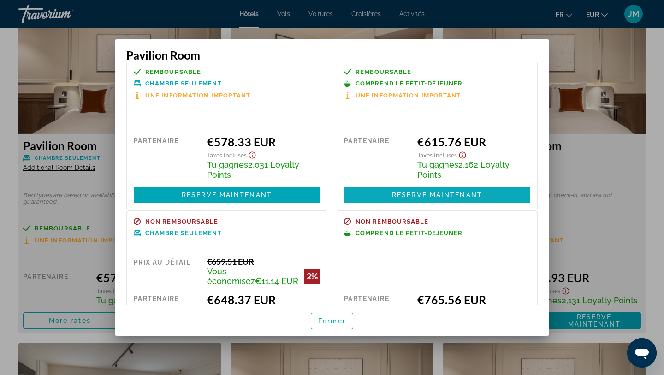
scroll to position [0, 0]
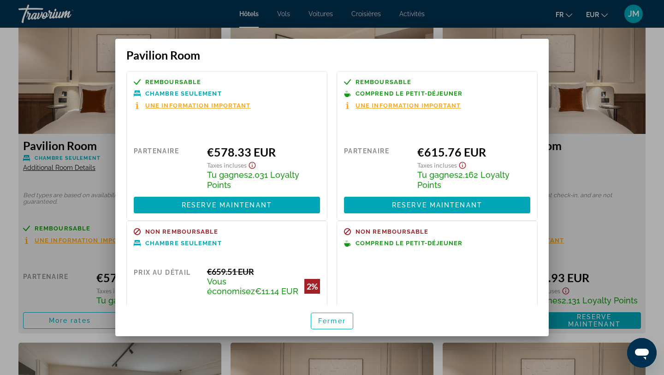
click at [445, 101] on div "Remboursable Comprend le petit-déjeuner Une information important" at bounding box center [437, 93] width 186 height 31
click at [445, 104] on span "Une information important" at bounding box center [409, 105] width 106 height 6
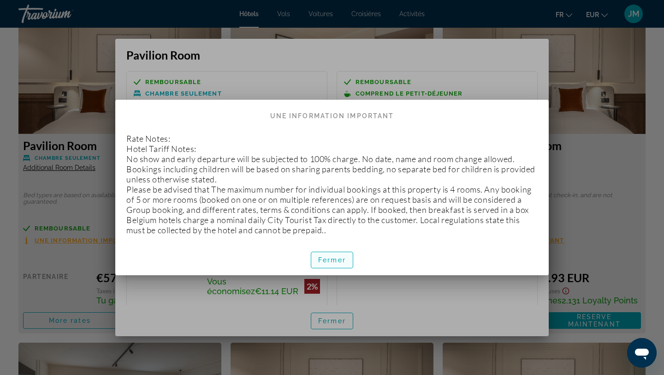
click at [330, 256] on span "Fermer" at bounding box center [332, 259] width 28 height 7
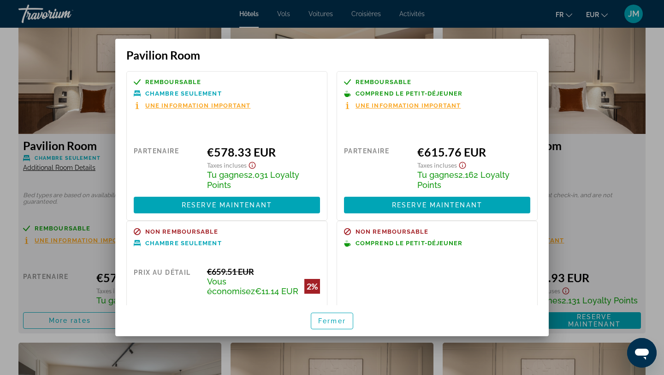
click at [459, 166] on icon "Show Taxes and Fees disclaimer" at bounding box center [462, 164] width 7 height 7
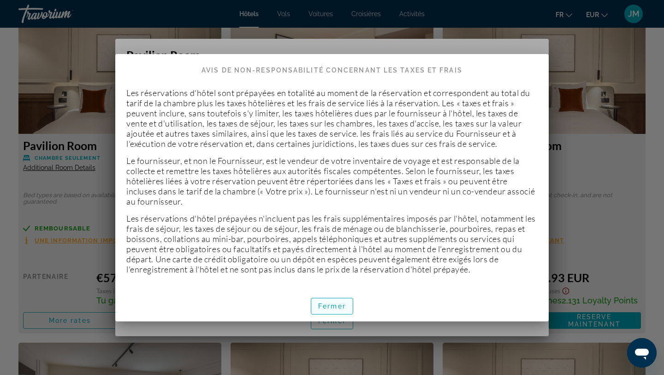
click at [326, 308] on span "Fermer" at bounding box center [332, 305] width 28 height 7
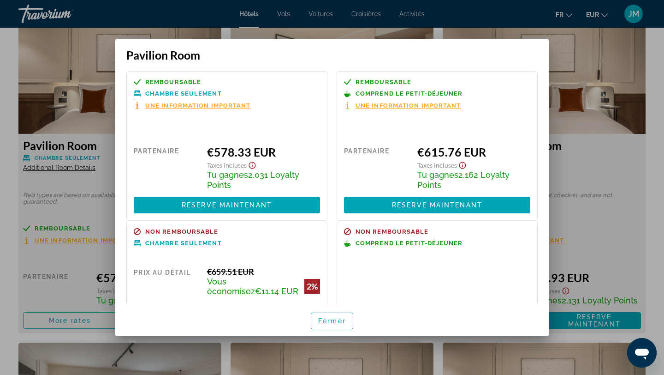
click at [63, 197] on div at bounding box center [332, 187] width 664 height 375
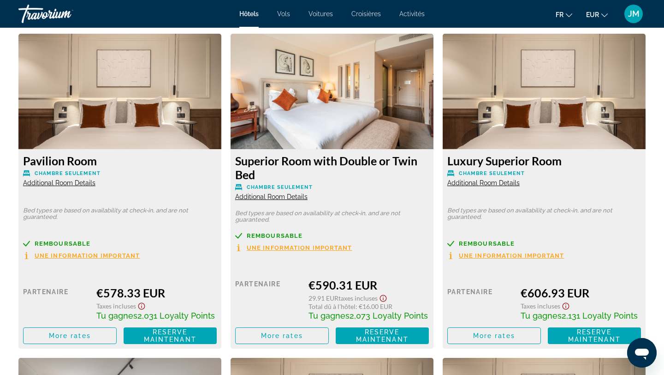
scroll to position [1272, 0]
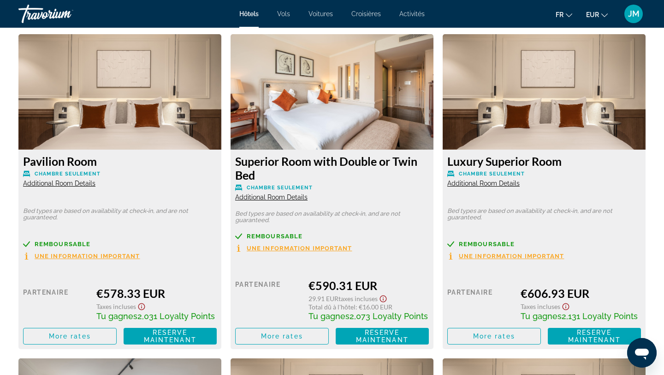
click at [96, 255] on span "Une information important" at bounding box center [88, 256] width 106 height 6
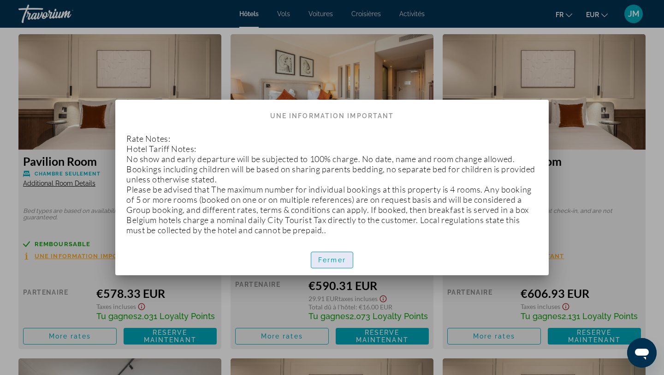
click at [333, 257] on span "Fermer" at bounding box center [332, 259] width 28 height 7
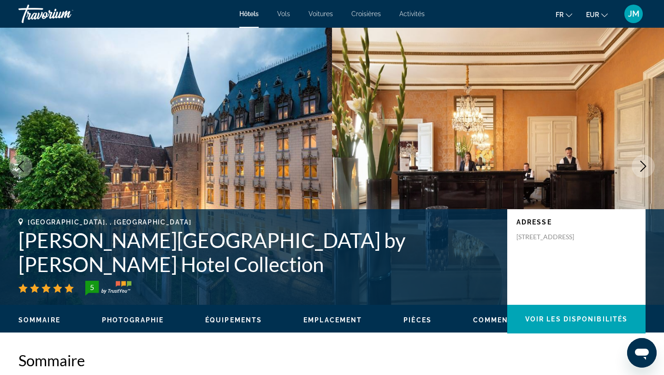
scroll to position [1272, 0]
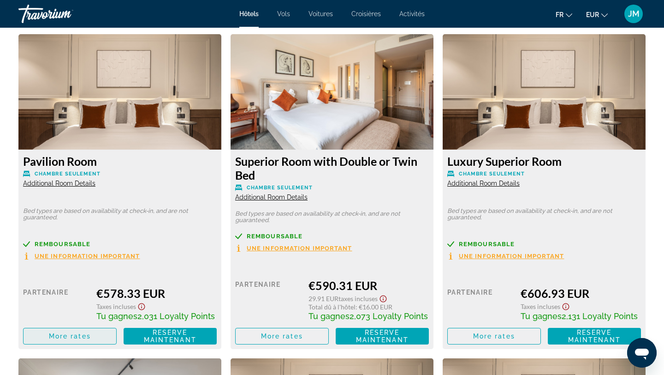
click at [99, 338] on span "Main content" at bounding box center [70, 336] width 93 height 22
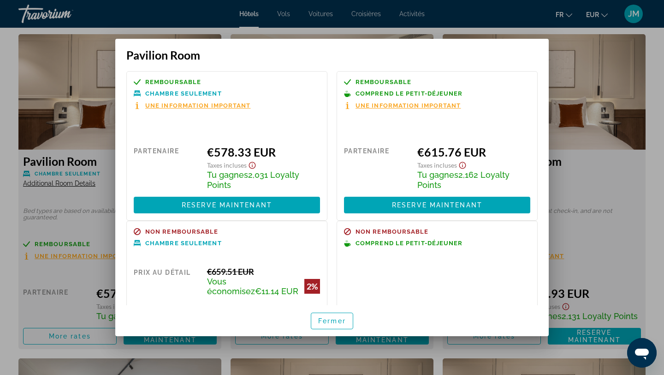
click at [568, 51] on div at bounding box center [332, 187] width 664 height 375
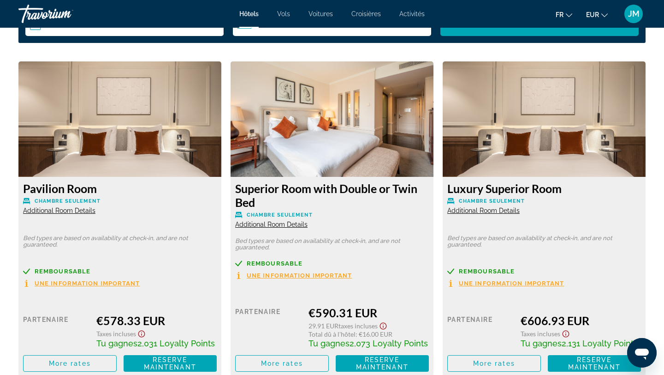
scroll to position [1244, 0]
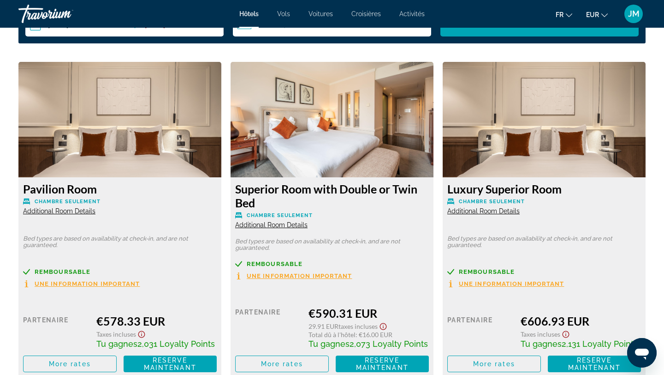
click at [326, 135] on img "Main content" at bounding box center [332, 119] width 203 height 115
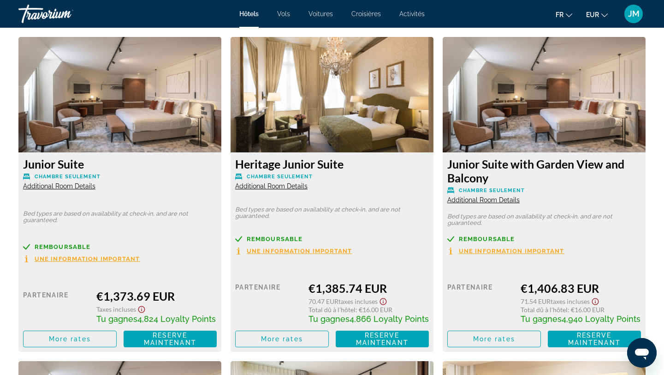
scroll to position [3791, 0]
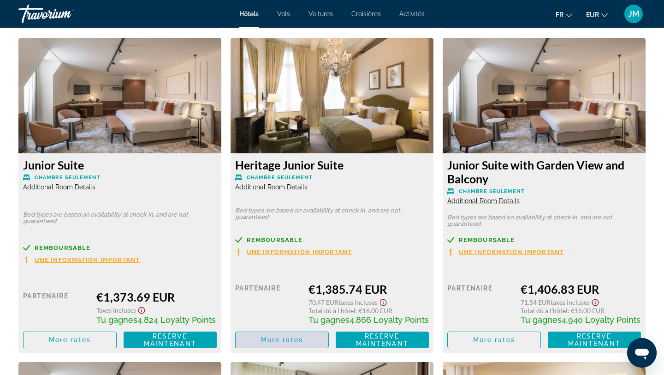
click at [293, 336] on span "More rates" at bounding box center [282, 339] width 42 height 7
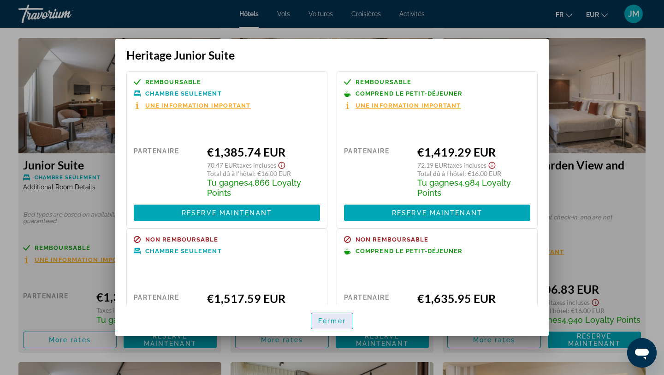
click at [335, 320] on span "Fermer" at bounding box center [332, 320] width 28 height 7
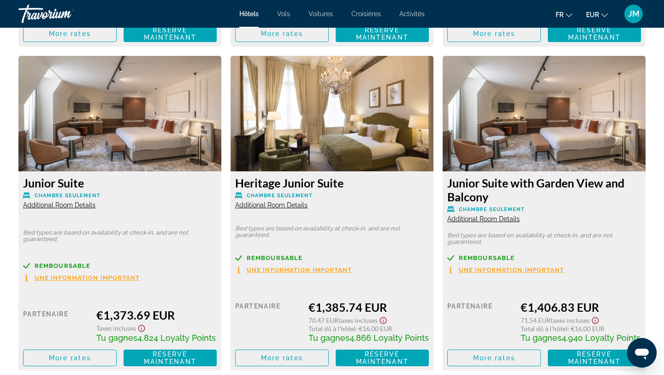
scroll to position [3772, 0]
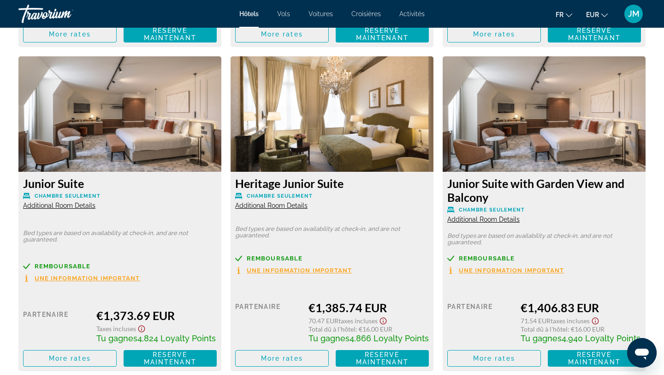
click at [370, 135] on img "Main content" at bounding box center [332, 113] width 203 height 115
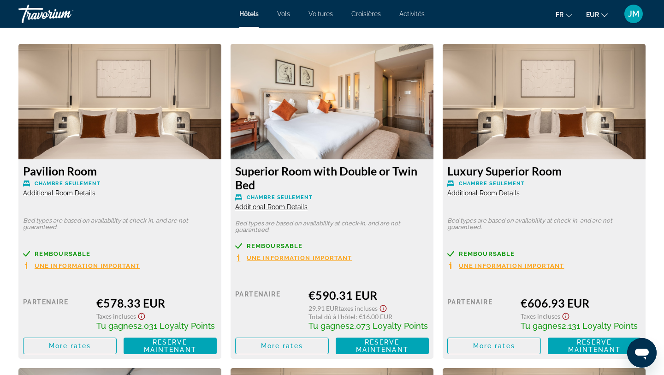
scroll to position [1272, 0]
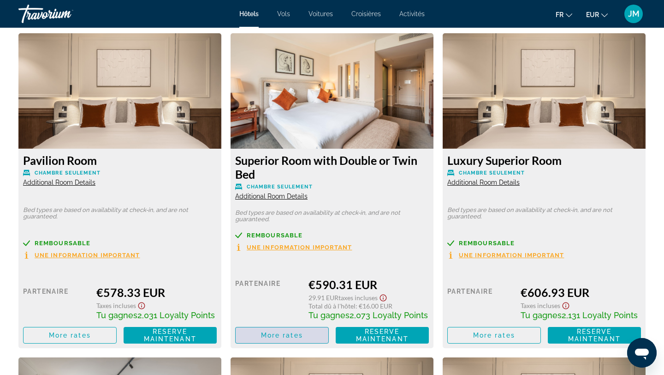
click at [311, 332] on span "Main content" at bounding box center [282, 335] width 93 height 22
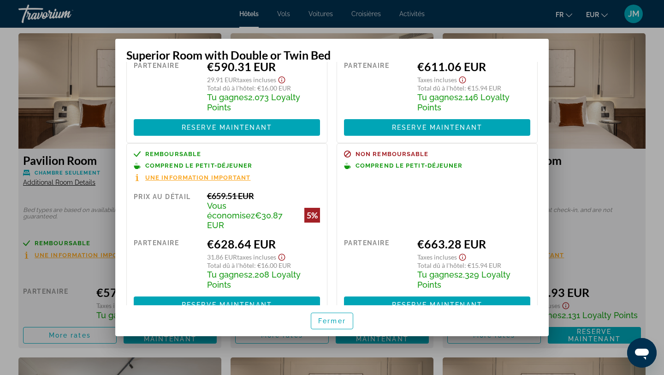
scroll to position [86, 0]
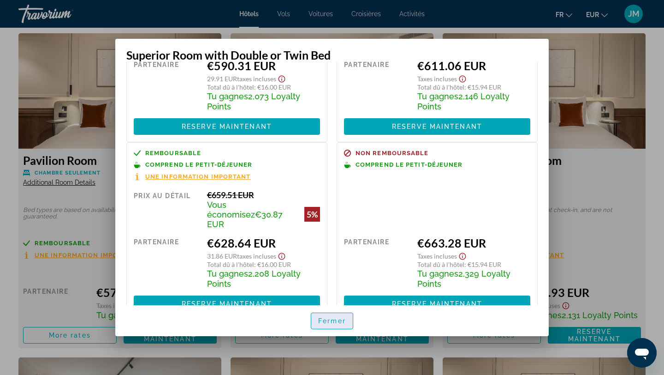
click at [332, 317] on span "Fermer" at bounding box center [332, 320] width 28 height 7
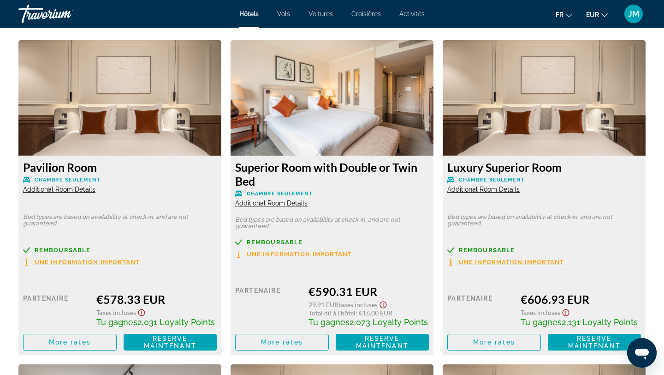
scroll to position [1263, 0]
